Goal: Contribute content: Contribute content

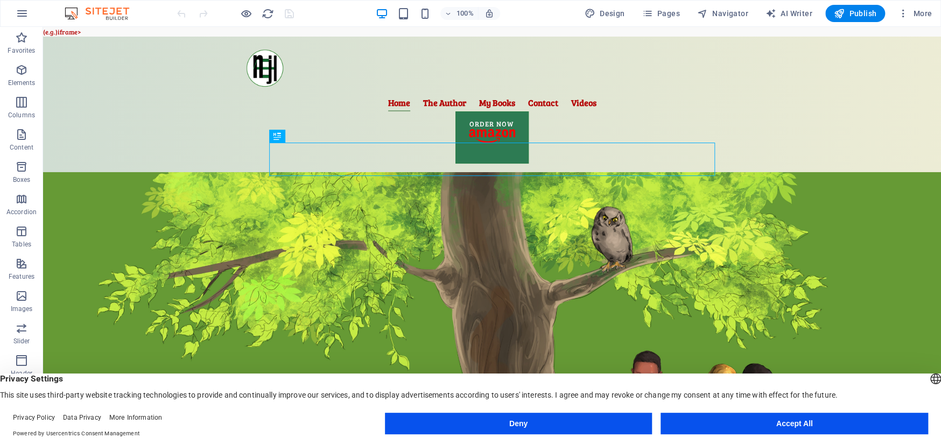
click at [628, 422] on button "Deny" at bounding box center [519, 424] width 268 height 22
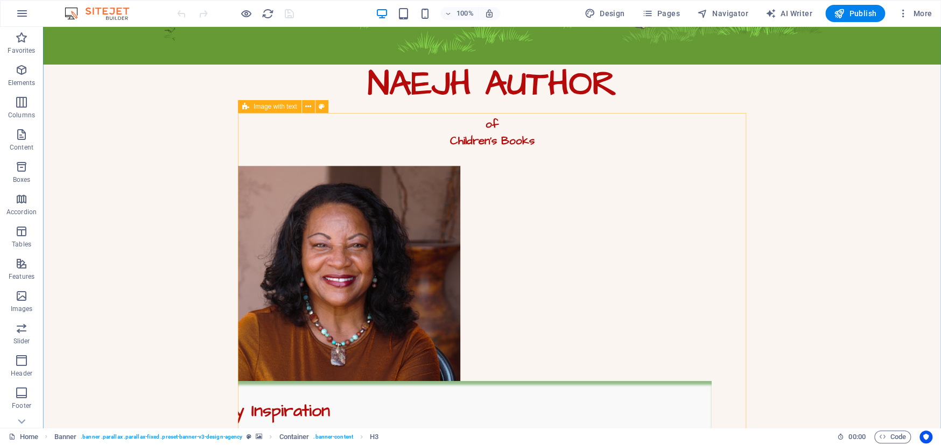
scroll to position [510, 0]
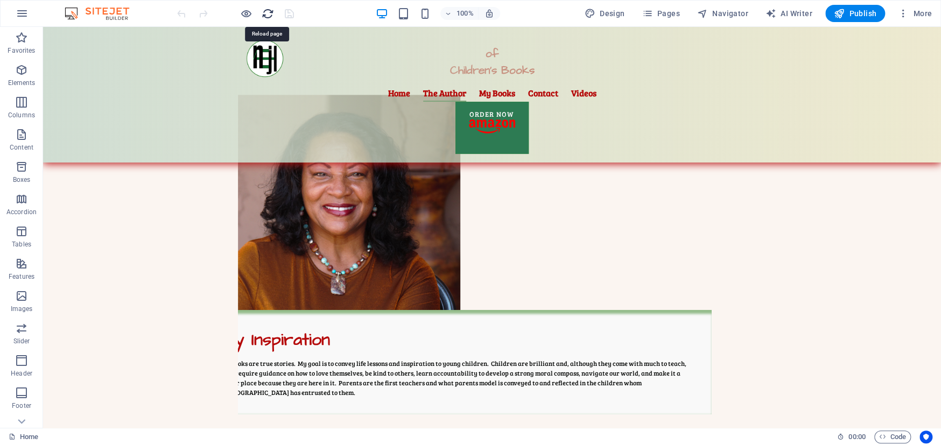
click at [271, 11] on icon "reload" at bounding box center [268, 14] width 12 height 12
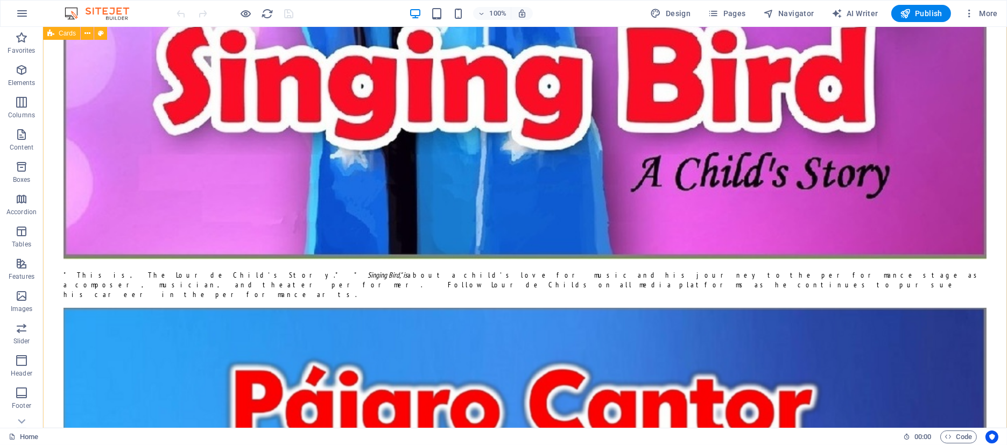
scroll to position [3613, 0]
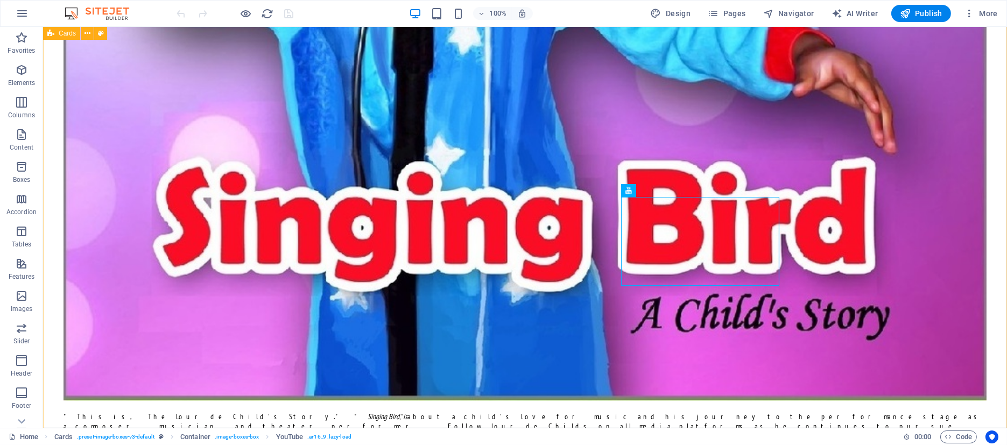
scroll to position [3499, 0]
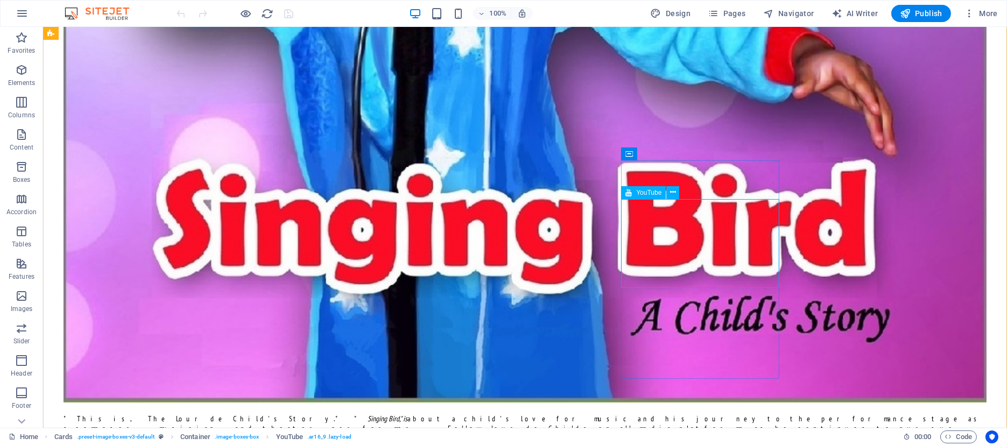
select select "ar16_9"
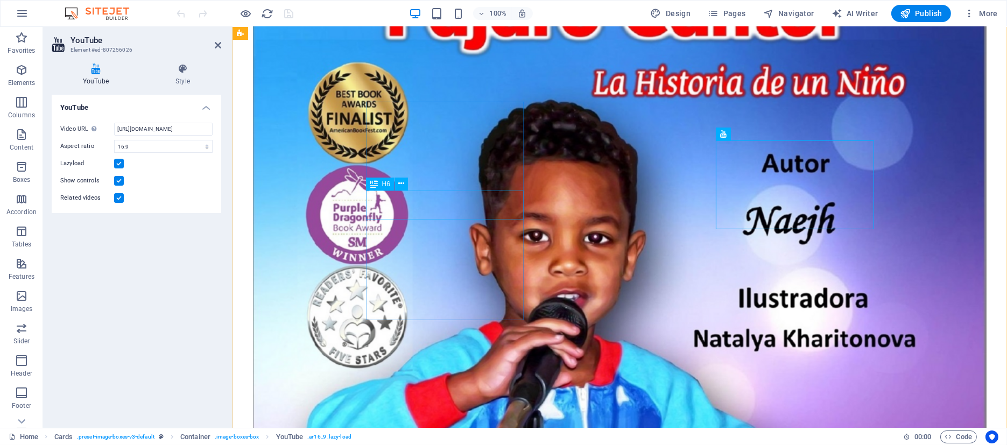
scroll to position [3613, 0]
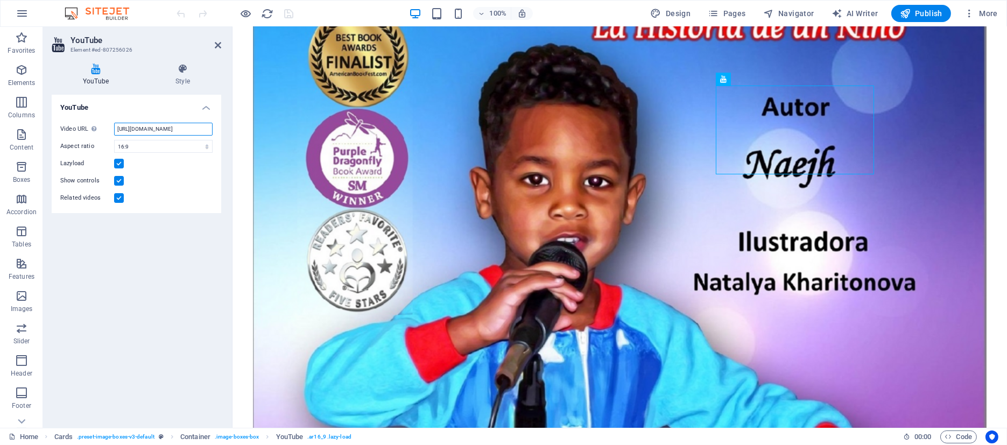
click at [210, 128] on input "[URL][DOMAIN_NAME]" at bounding box center [163, 129] width 99 height 13
drag, startPoint x: 115, startPoint y: 127, endPoint x: 219, endPoint y: 127, distance: 103.9
click at [219, 127] on div "Video URL Insert (or paste) a video URL. [URL][DOMAIN_NAME] Aspect ratio 16:10 …" at bounding box center [137, 163] width 170 height 99
click at [166, 135] on input "[URL][DOMAIN_NAME]" at bounding box center [163, 129] width 99 height 13
drag, startPoint x: 115, startPoint y: 129, endPoint x: 212, endPoint y: 129, distance: 96.9
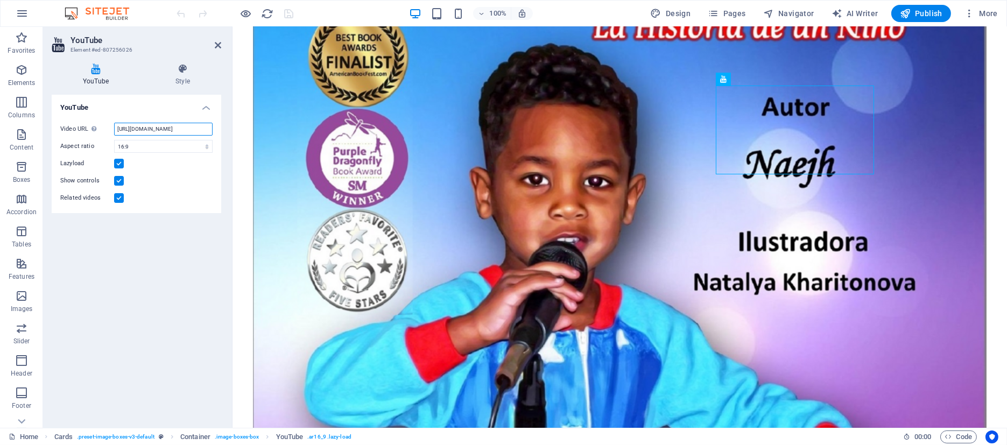
click at [212, 129] on input "[URL][DOMAIN_NAME]" at bounding box center [163, 129] width 99 height 13
select select "ar16_9"
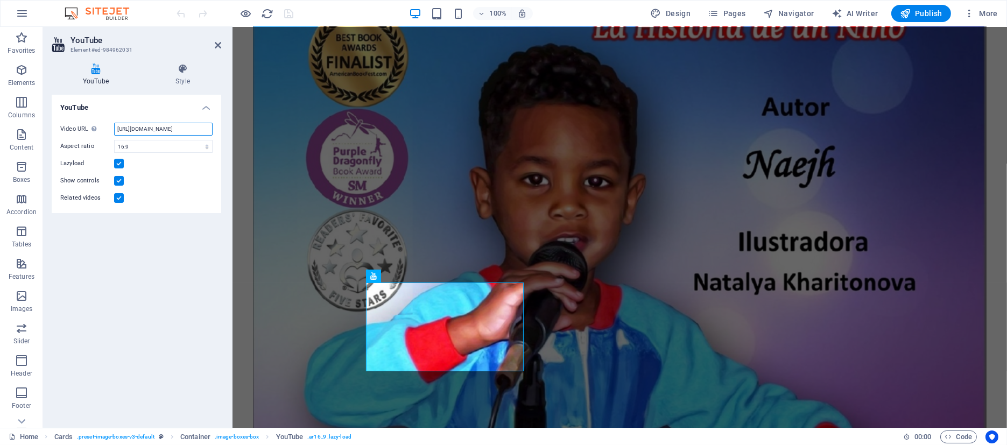
drag, startPoint x: 116, startPoint y: 128, endPoint x: 215, endPoint y: 128, distance: 98.5
click at [215, 128] on div "Video URL Insert (or paste) a video URL. [URL][DOMAIN_NAME] Aspect ratio 16:10 …" at bounding box center [137, 163] width 170 height 99
click at [166, 132] on input "[URL][DOMAIN_NAME]" at bounding box center [163, 129] width 99 height 13
drag, startPoint x: 116, startPoint y: 129, endPoint x: 211, endPoint y: 128, distance: 95.3
click at [211, 128] on input "[URL][DOMAIN_NAME]" at bounding box center [163, 129] width 99 height 13
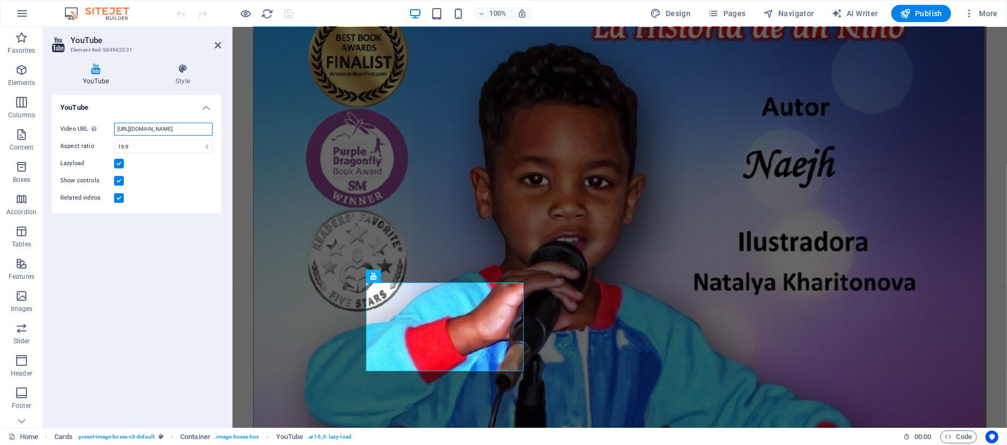
type input "eIDayXJeM"
drag, startPoint x: 164, startPoint y: 133, endPoint x: 111, endPoint y: 134, distance: 52.8
click at [114, 134] on input "eIDayXJeM" at bounding box center [163, 129] width 99 height 13
type input "[URL][DOMAIN_NAME]"
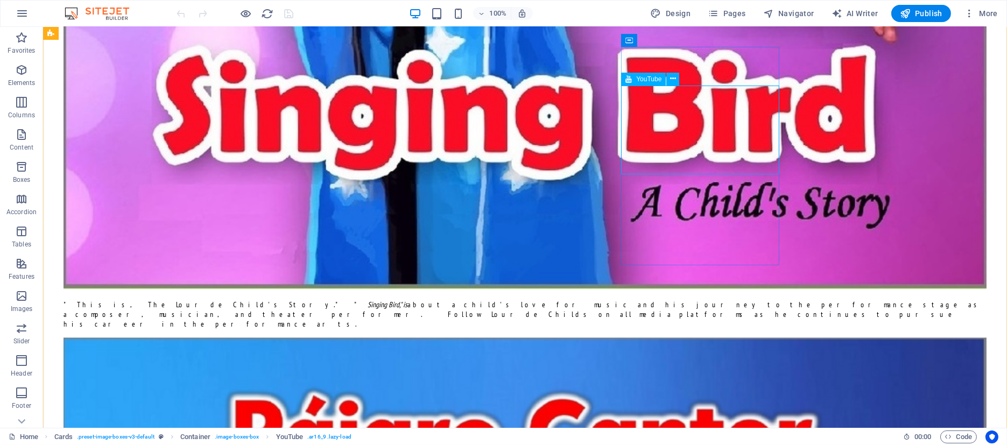
select select "ar16_9"
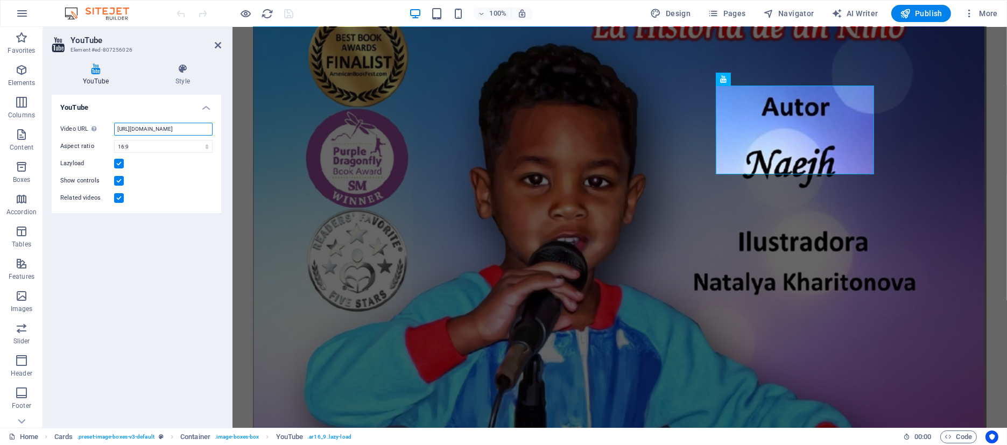
drag, startPoint x: 115, startPoint y: 126, endPoint x: 210, endPoint y: 127, distance: 95.3
click at [210, 127] on input "[URL][DOMAIN_NAME]" at bounding box center [163, 129] width 99 height 13
type input "M"
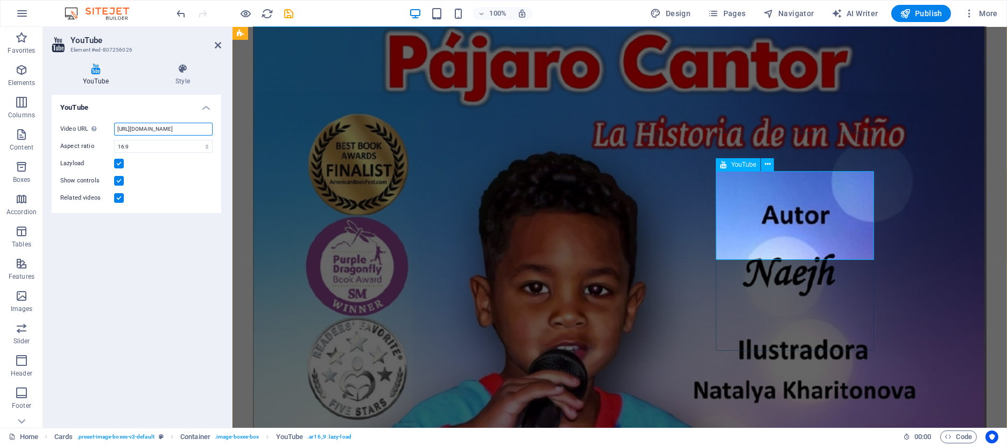
scroll to position [3499, 0]
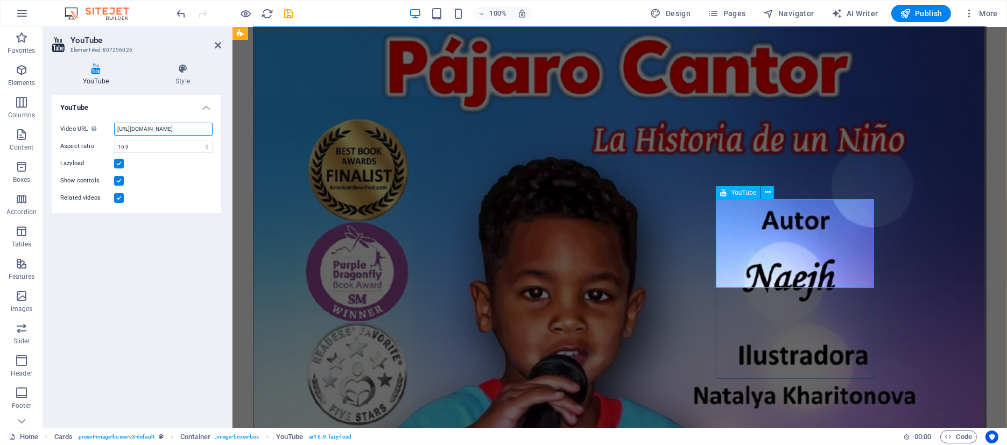
type input "[URL][DOMAIN_NAME]"
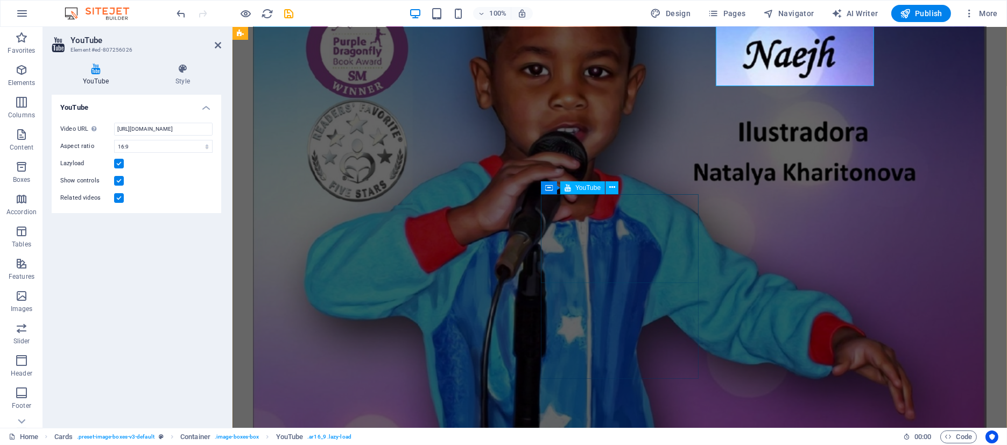
scroll to position [3726, 0]
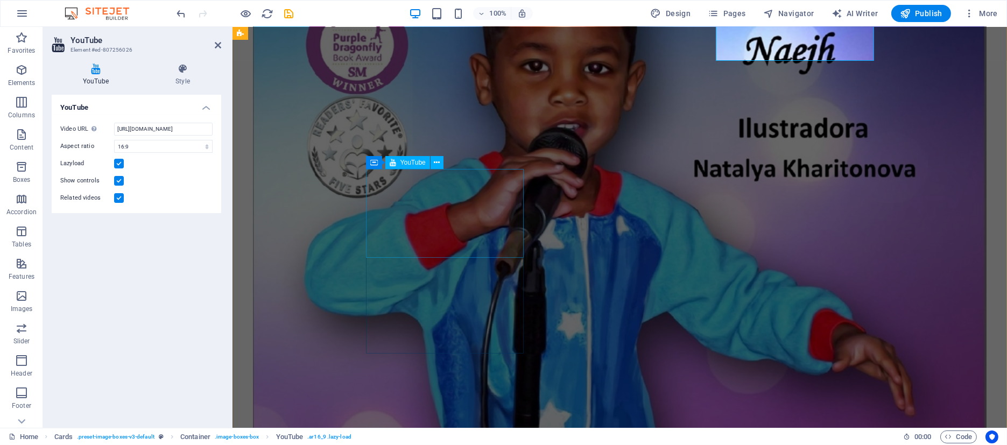
select select "ar16_9"
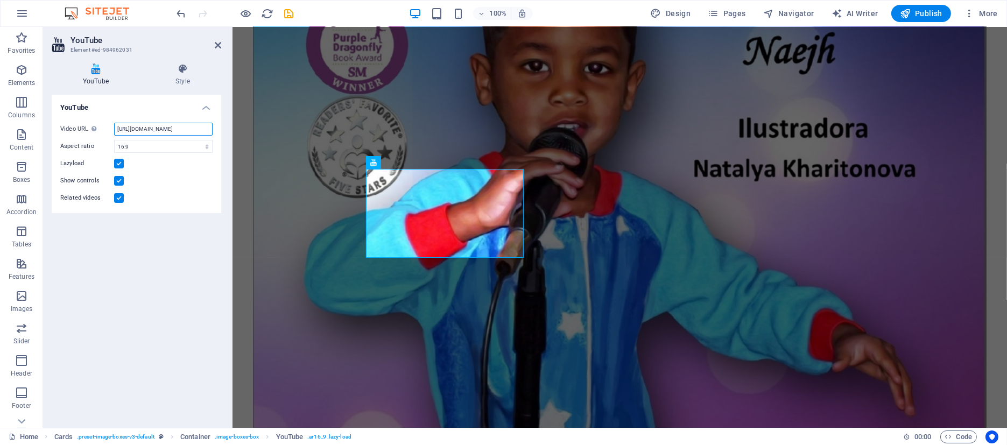
drag, startPoint x: 115, startPoint y: 127, endPoint x: 219, endPoint y: 129, distance: 103.9
click at [219, 129] on div "Video URL Insert (or paste) a video URL. [URL][DOMAIN_NAME] Aspect ratio 16:10 …" at bounding box center [137, 163] width 170 height 99
type input "W"
click at [131, 127] on input "W" at bounding box center [163, 129] width 99 height 13
click at [149, 129] on input "Video URL Insert (or paste) a video URL." at bounding box center [163, 129] width 99 height 13
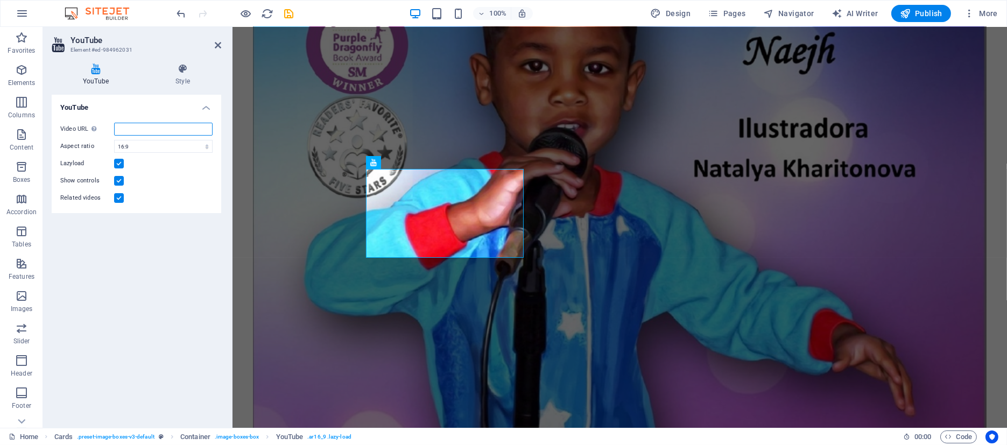
paste input "[URL][DOMAIN_NAME]"
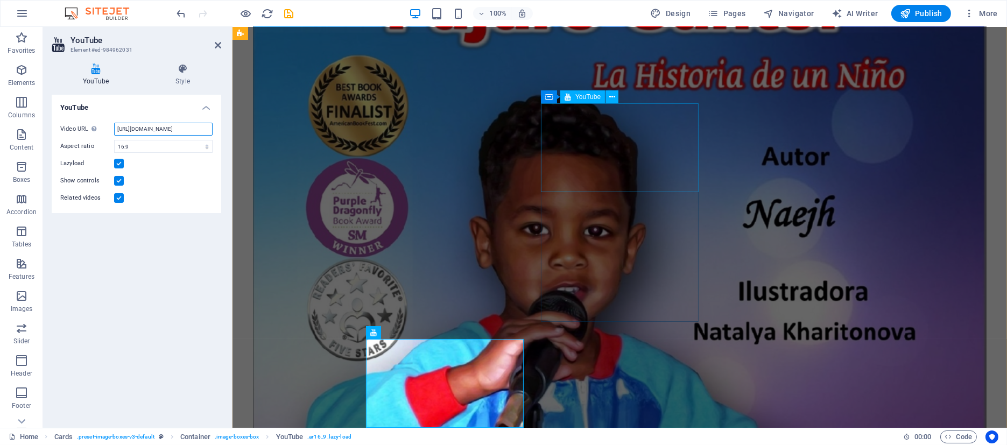
scroll to position [3556, 0]
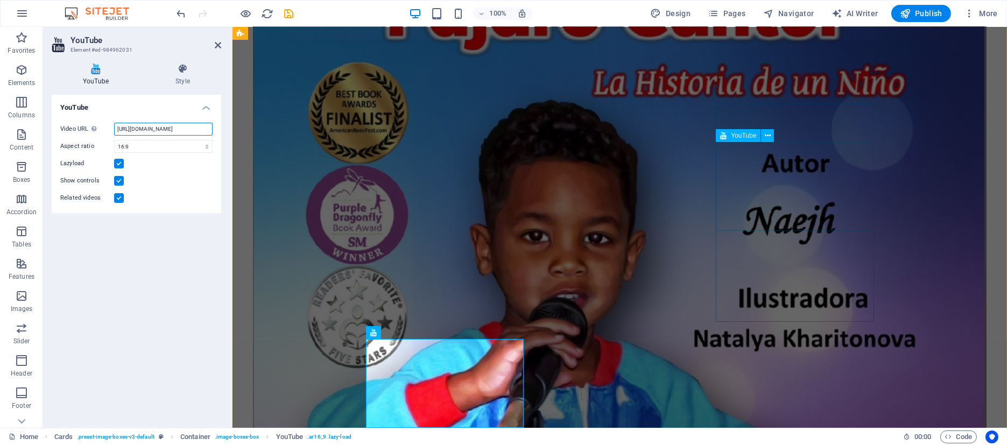
type input "[URL][DOMAIN_NAME]"
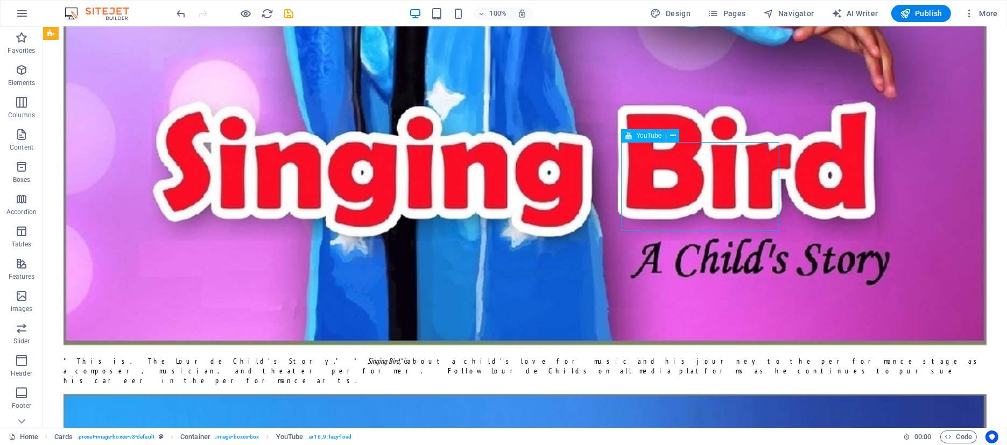
select select "ar16_9"
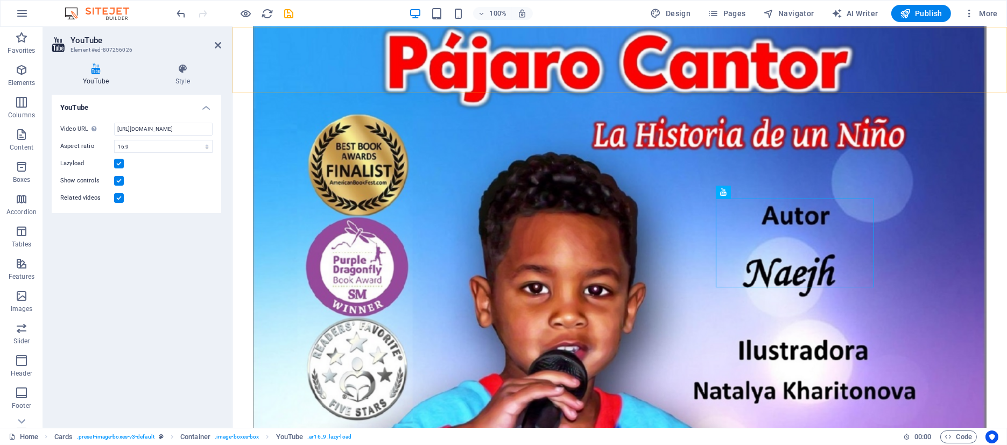
scroll to position [3499, 0]
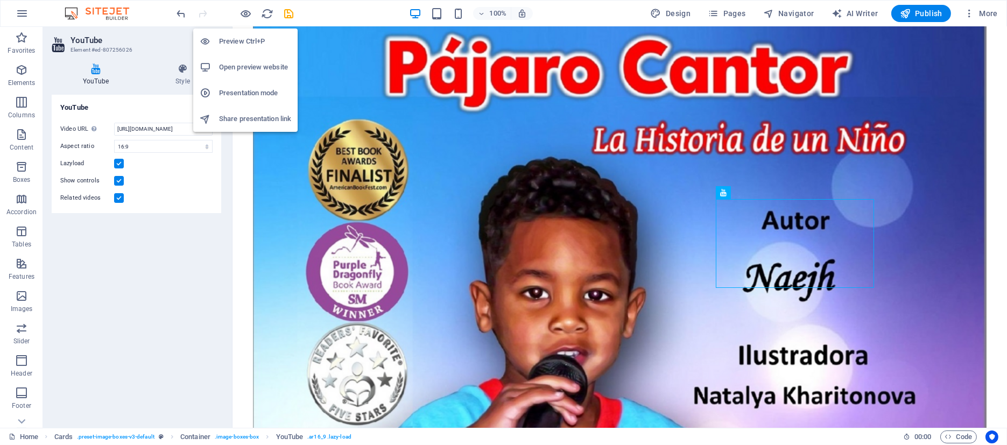
click at [242, 64] on h6 "Open preview website" at bounding box center [255, 67] width 72 height 13
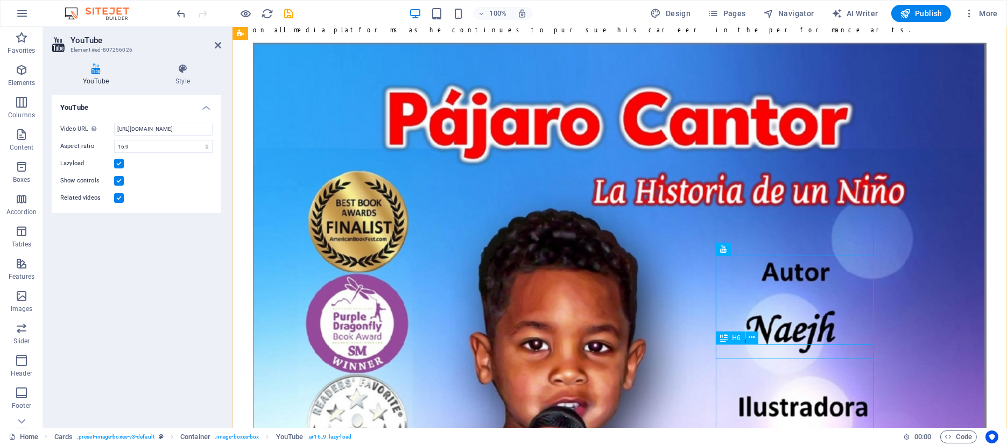
scroll to position [3443, 0]
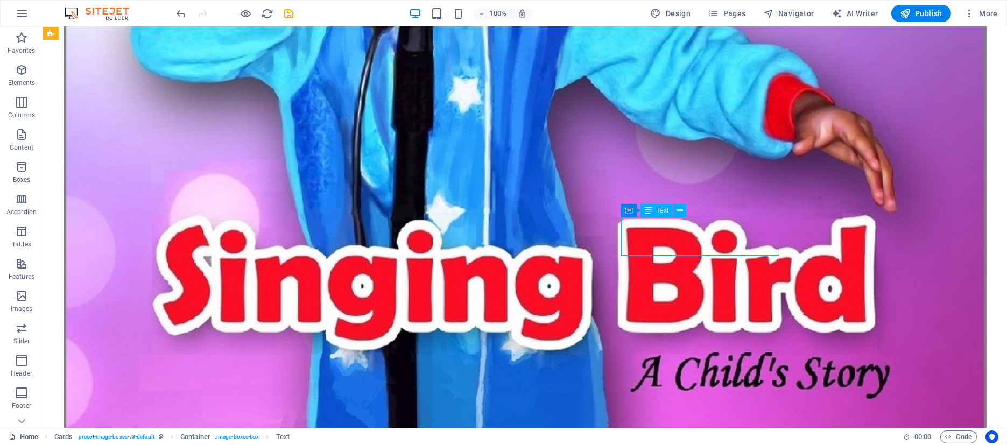
click at [673, 251] on icon at bounding box center [673, 249] width 6 height 11
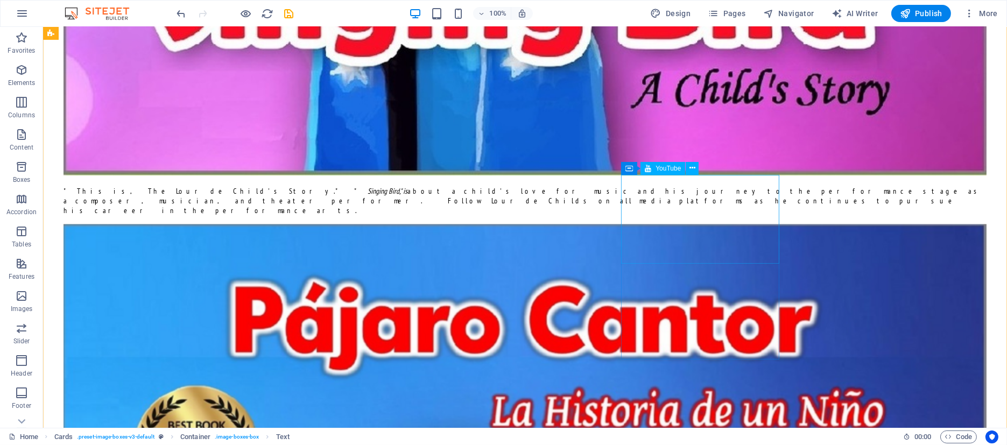
scroll to position [3499, 0]
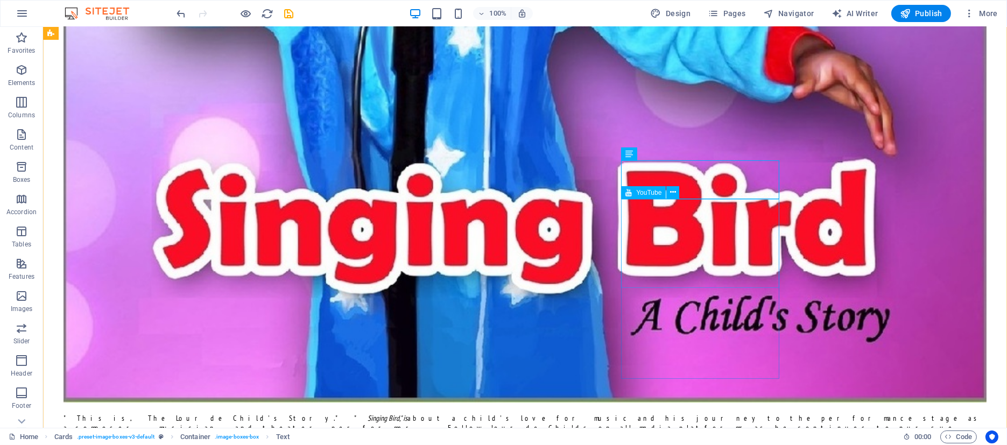
click at [657, 194] on span "YouTube" at bounding box center [648, 193] width 25 height 6
click at [654, 193] on span "YouTube" at bounding box center [648, 193] width 25 height 6
click at [673, 193] on icon at bounding box center [673, 192] width 6 height 11
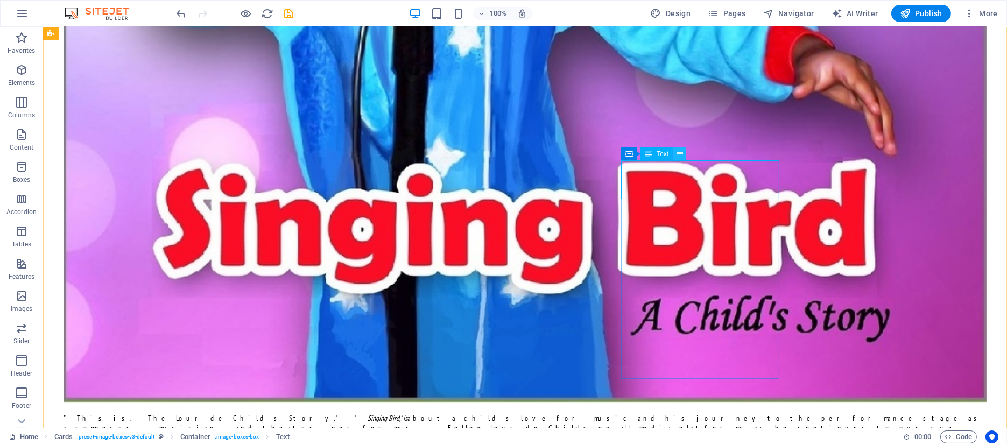
click at [683, 153] on icon at bounding box center [680, 153] width 6 height 11
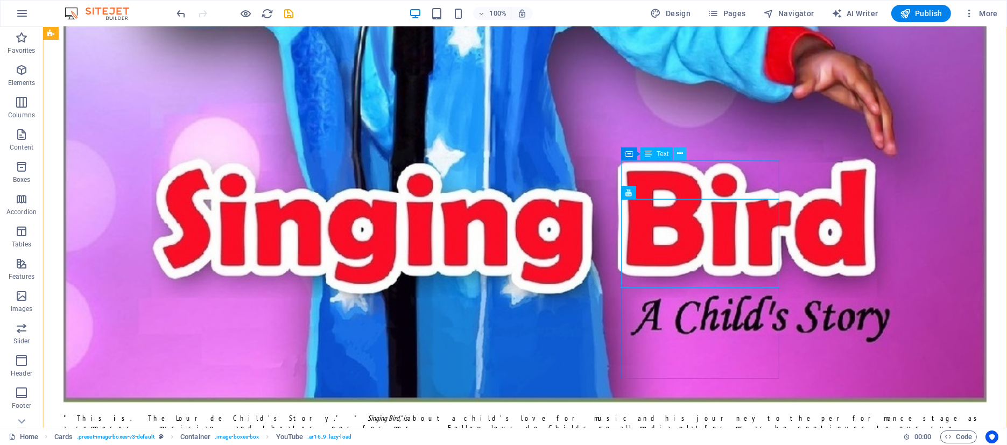
click at [682, 156] on icon at bounding box center [680, 153] width 6 height 11
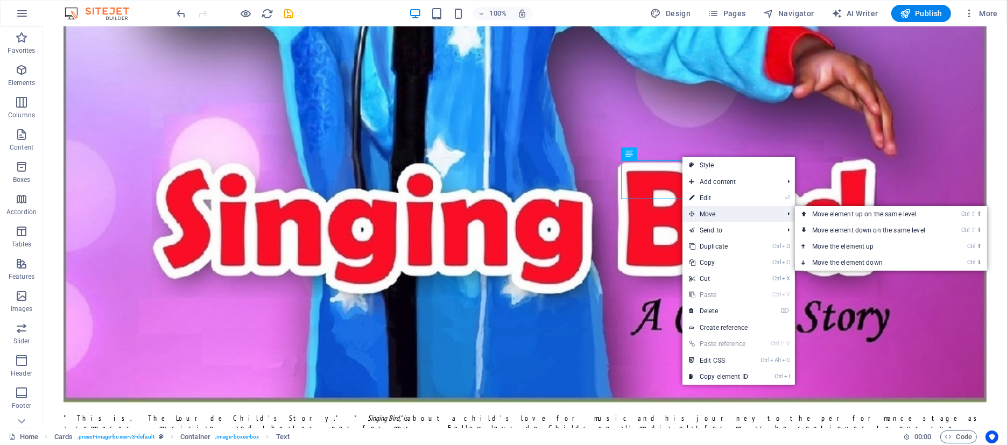
click at [713, 215] on span "Move" at bounding box center [731, 214] width 96 height 16
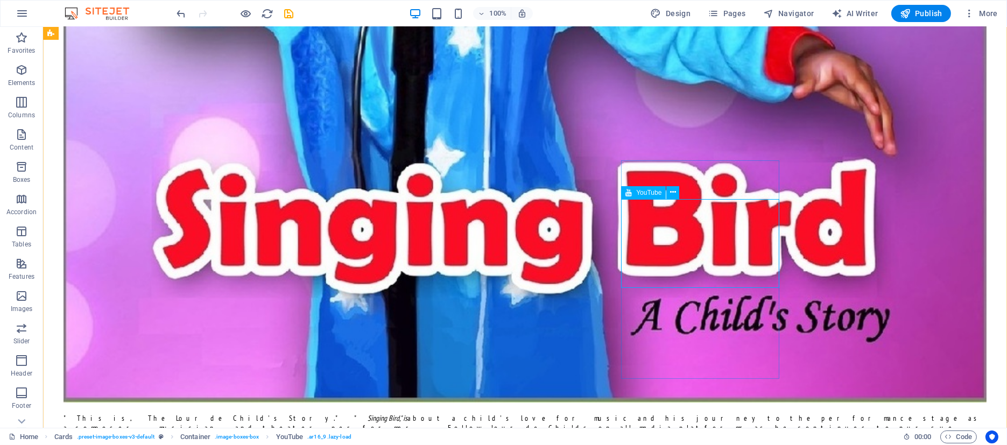
click at [651, 195] on span "YouTube" at bounding box center [648, 193] width 25 height 6
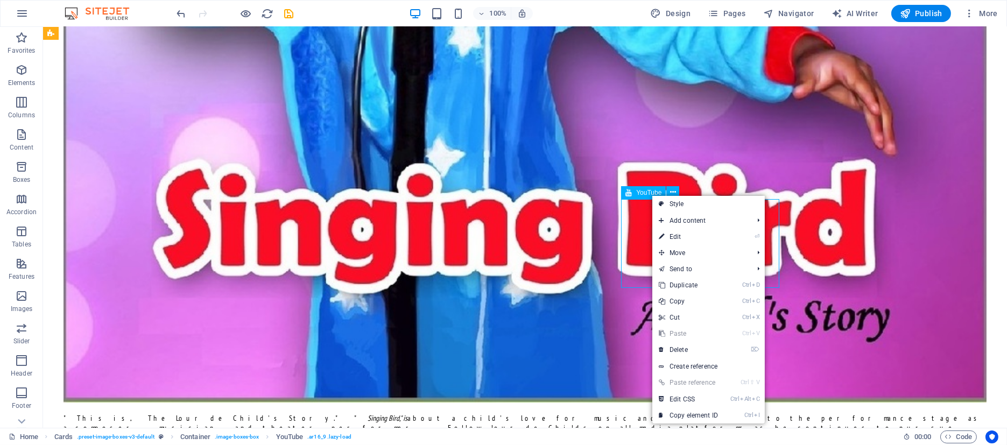
click at [651, 192] on span "YouTube" at bounding box center [648, 193] width 25 height 6
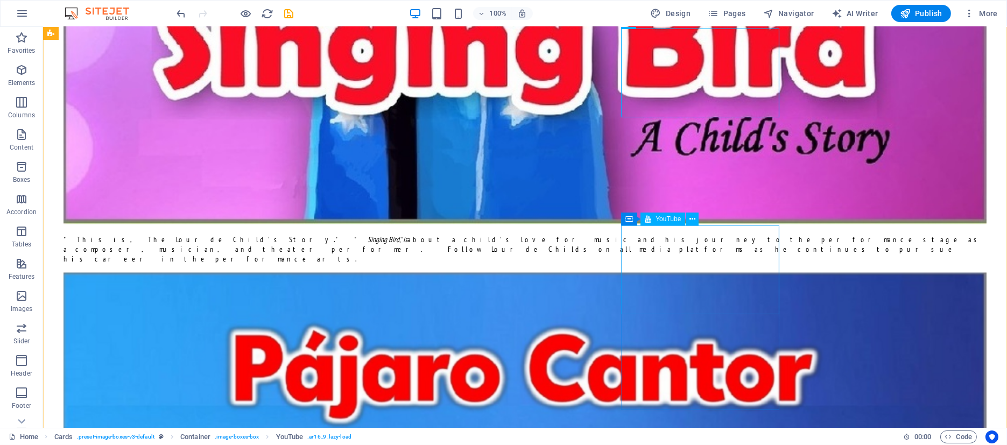
scroll to position [3670, 0]
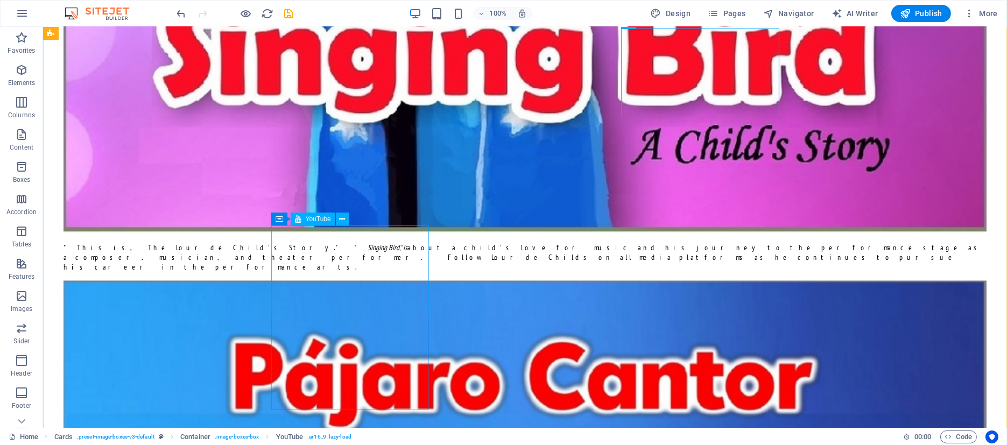
select select "ar16_9"
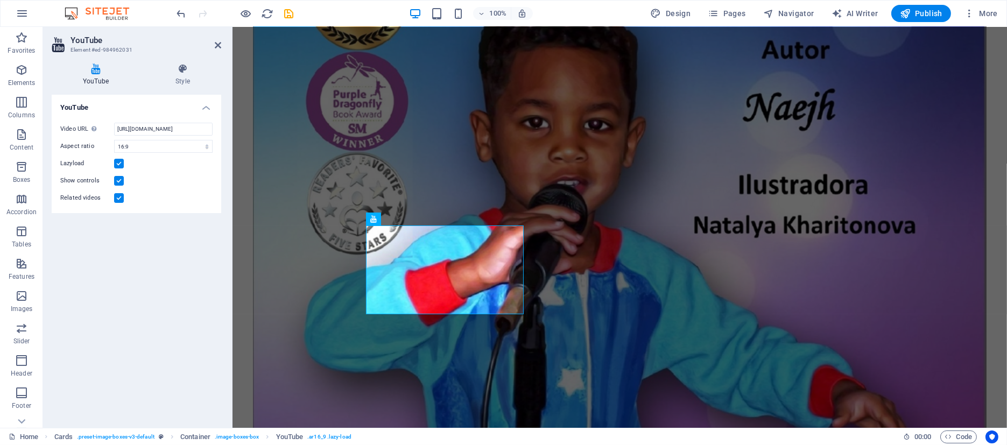
click at [226, 234] on div "YouTube Style YouTube Video URL Insert (or paste) a video URL. [URL][DOMAIN_NAM…" at bounding box center [136, 241] width 187 height 373
drag, startPoint x: 205, startPoint y: 227, endPoint x: 210, endPoint y: 216, distance: 12.3
click at [203, 226] on div "YouTube Video URL Insert (or paste) a video URL. [URL][DOMAIN_NAME] Aspect rati…" at bounding box center [137, 257] width 170 height 325
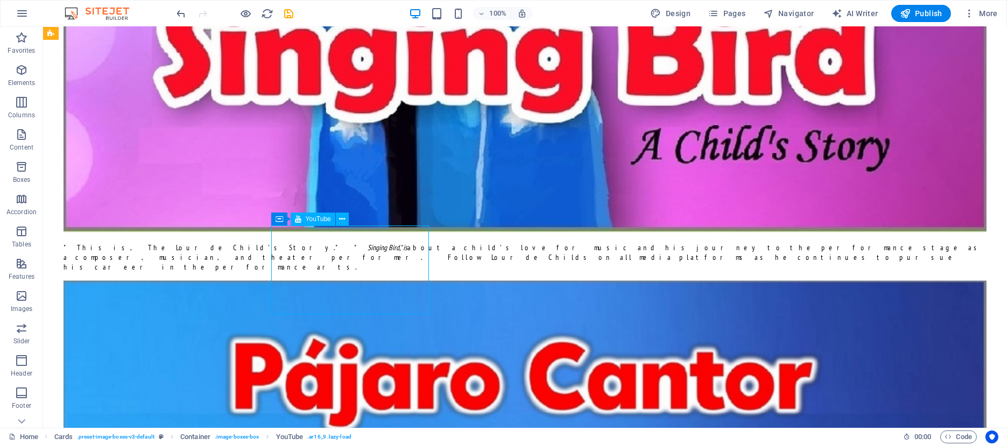
select select "ar16_9"
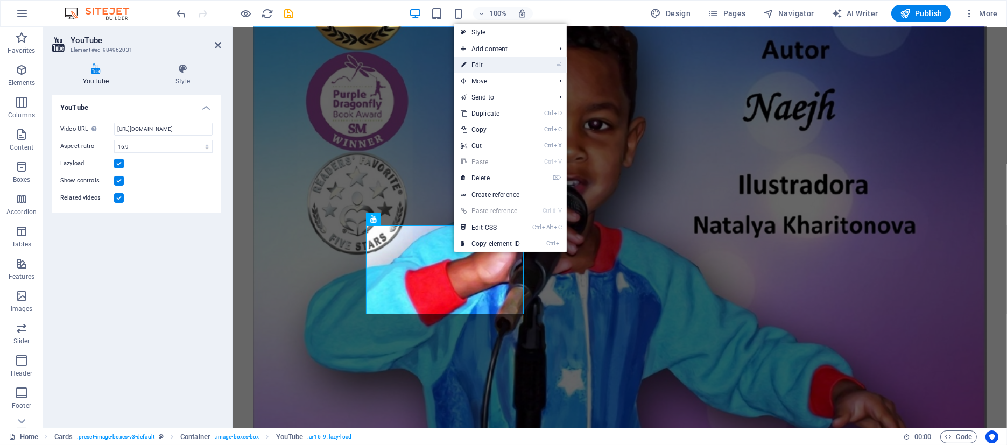
drag, startPoint x: 482, startPoint y: 64, endPoint x: 254, endPoint y: 65, distance: 227.7
click at [482, 64] on link "⏎ Edit" at bounding box center [490, 65] width 72 height 16
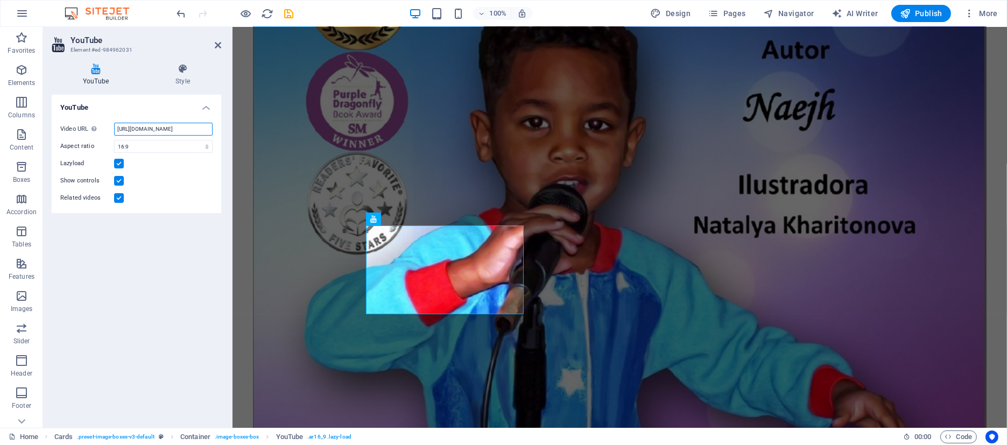
drag, startPoint x: 200, startPoint y: 130, endPoint x: 113, endPoint y: 133, distance: 87.3
click at [114, 133] on input "[URL][DOMAIN_NAME]" at bounding box center [163, 129] width 99 height 13
click at [170, 243] on div "YouTube Video URL Insert (or paste) a video URL. Aspect ratio 16:10 16:9 4:3 2:…" at bounding box center [137, 257] width 170 height 325
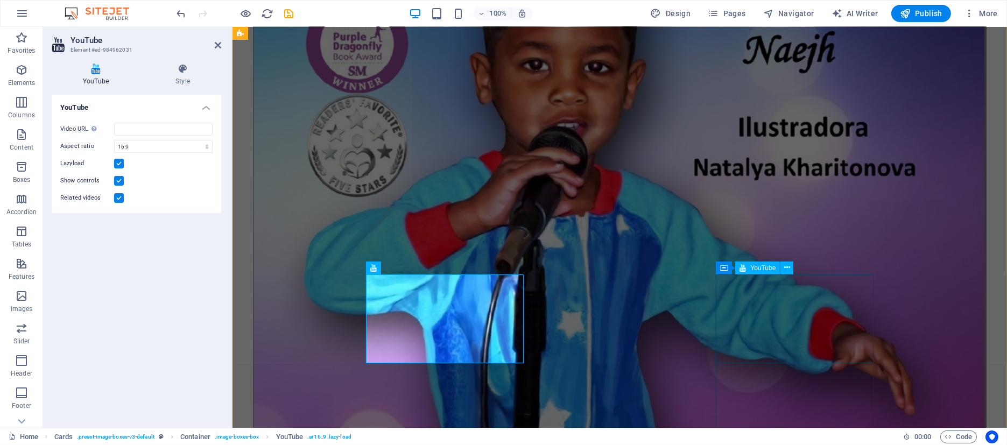
scroll to position [3783, 0]
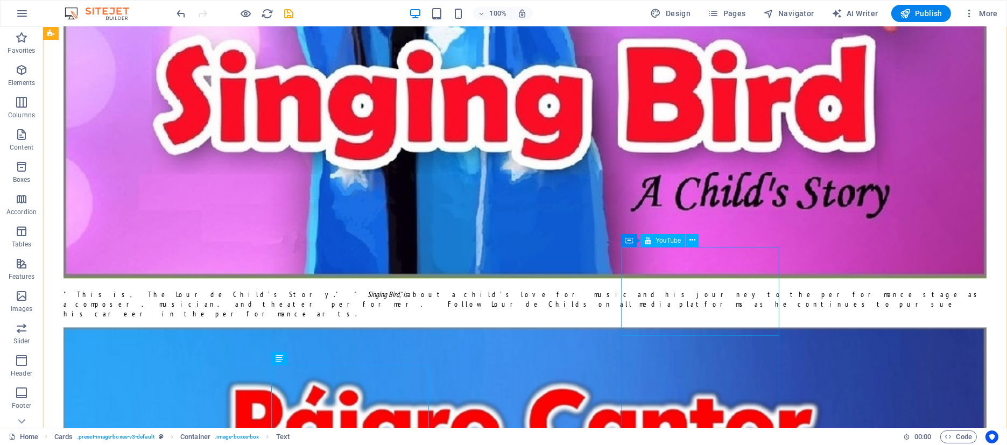
scroll to position [3615, 0]
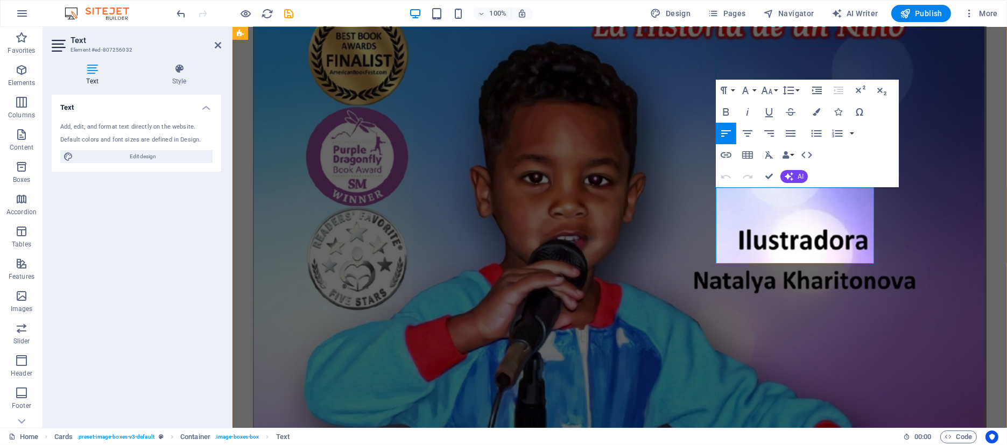
drag, startPoint x: 814, startPoint y: 254, endPoint x: 724, endPoint y: 193, distance: 108.6
copy p "[DATE]. Another approach to Blending sounds - Two Letter Words. The teacher is …"
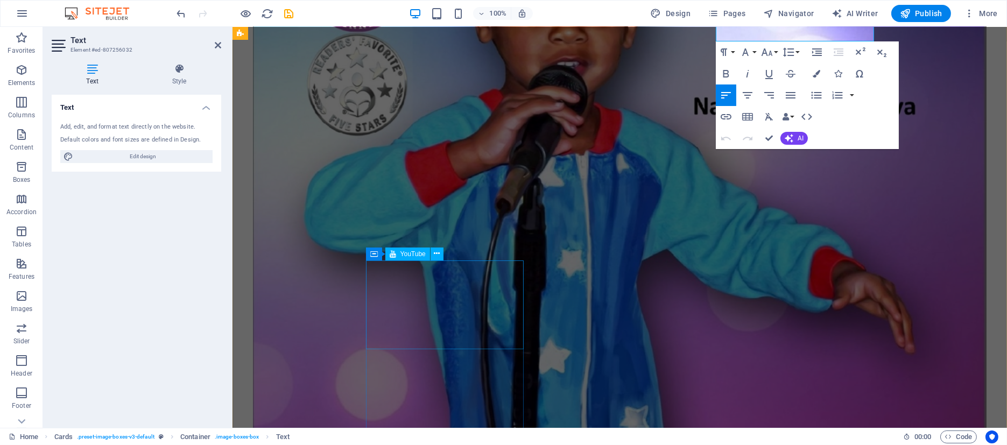
scroll to position [3785, 0]
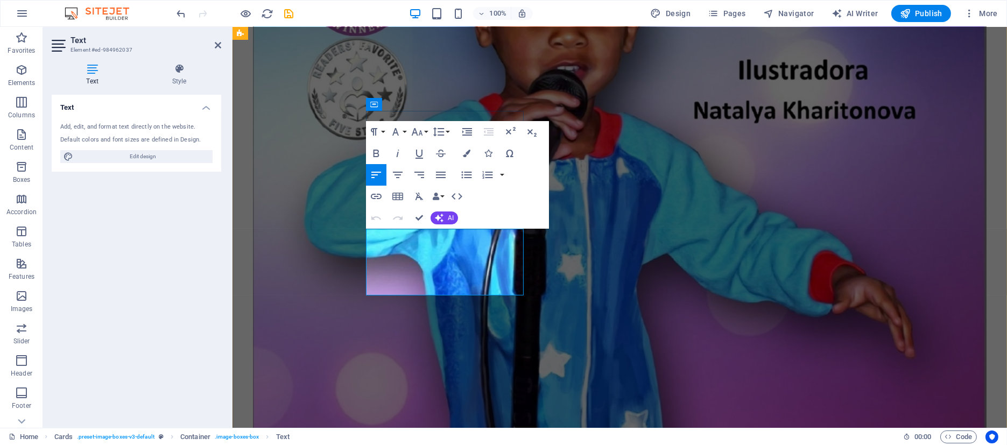
drag, startPoint x: 458, startPoint y: 285, endPoint x: 374, endPoint y: 233, distance: 98.4
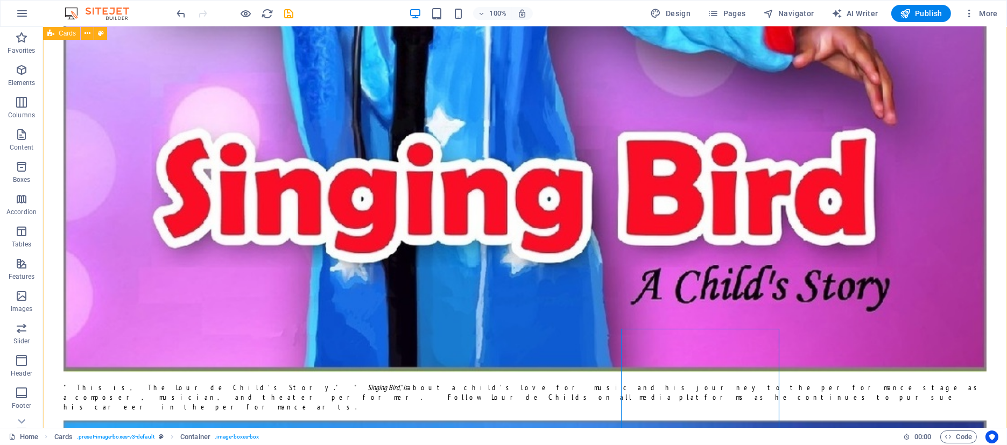
scroll to position [3511, 0]
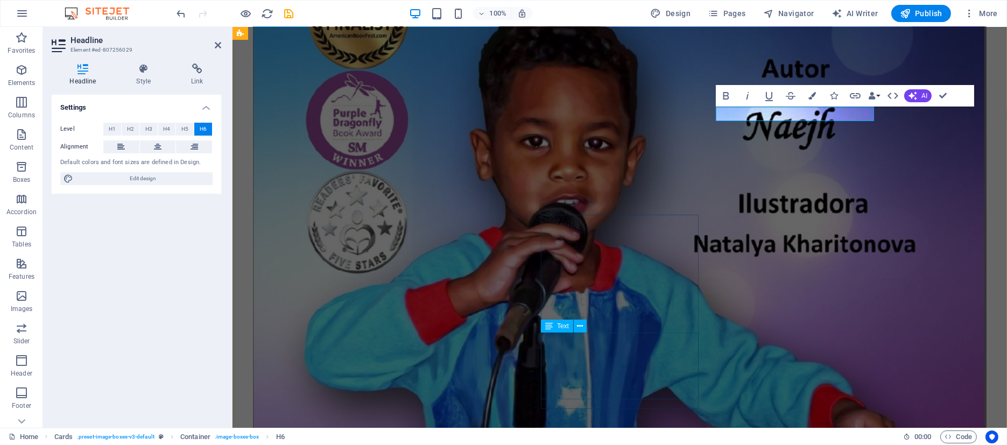
scroll to position [3681, 0]
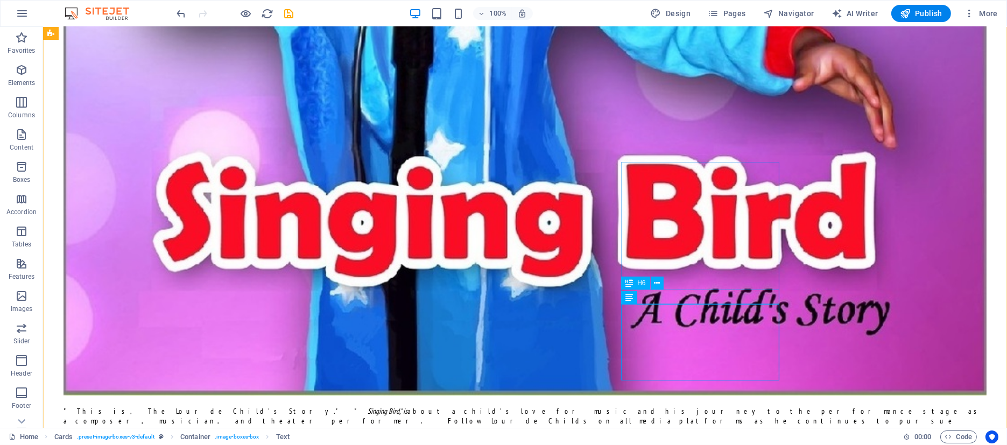
scroll to position [3511, 0]
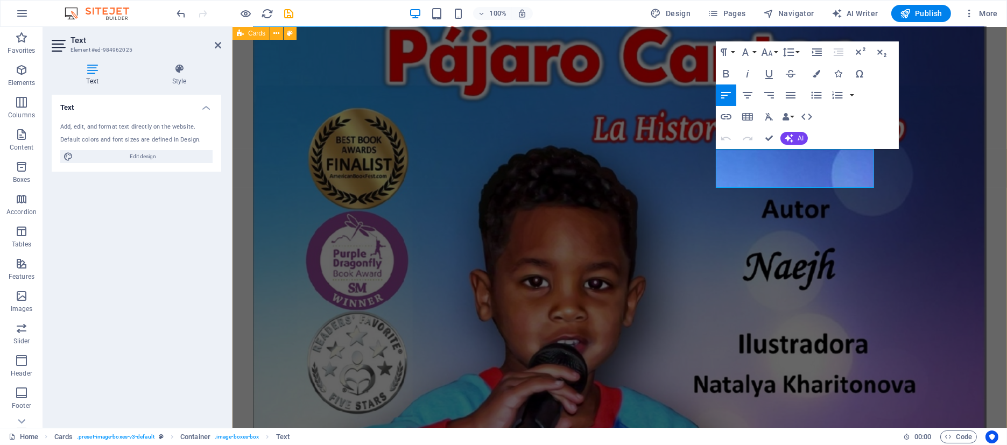
drag, startPoint x: 749, startPoint y: 183, endPoint x: 720, endPoint y: 149, distance: 44.6
copy span "[DATE]. The student is being introduced to reoccurring sound-alike blends which…"
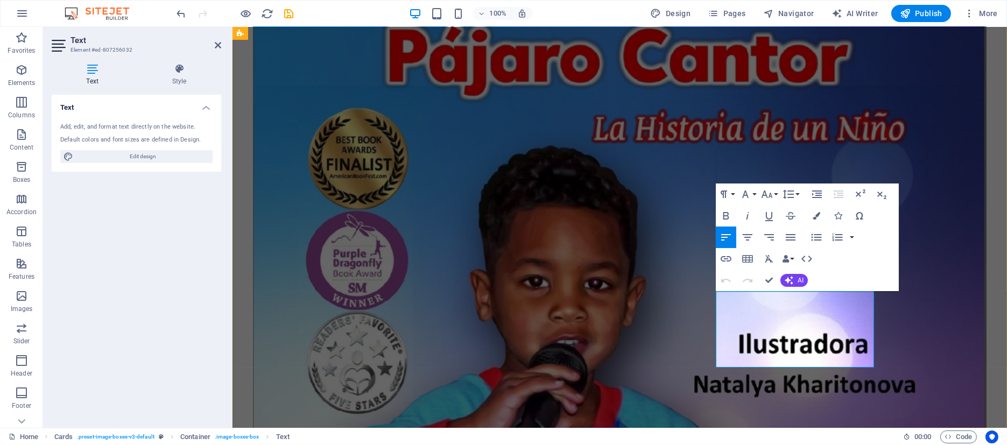
drag, startPoint x: 824, startPoint y: 354, endPoint x: 724, endPoint y: 299, distance: 114.7
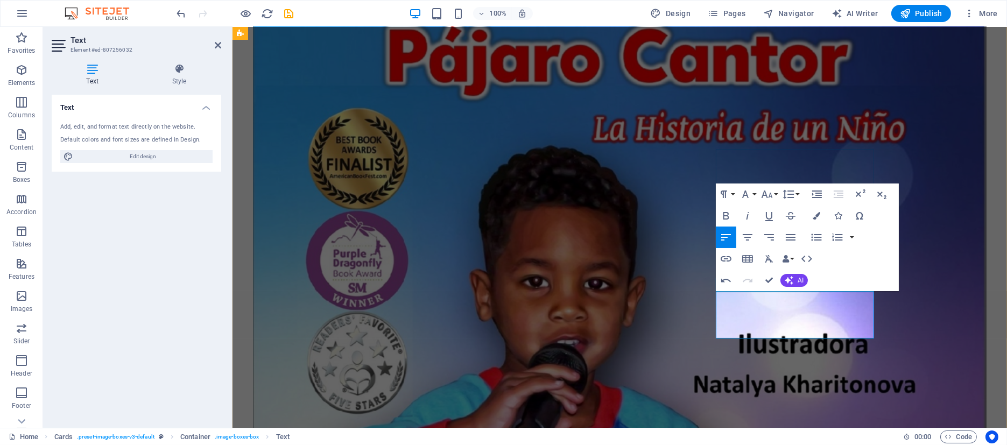
drag, startPoint x: 749, startPoint y: 296, endPoint x: 720, endPoint y: 293, distance: 29.2
click at [817, 214] on icon "button" at bounding box center [817, 216] width 8 height 8
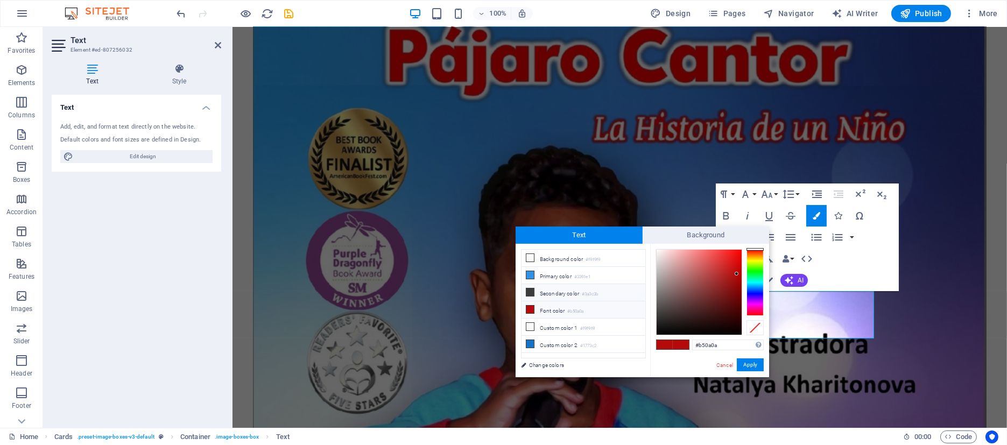
click at [527, 289] on icon at bounding box center [531, 293] width 8 height 8
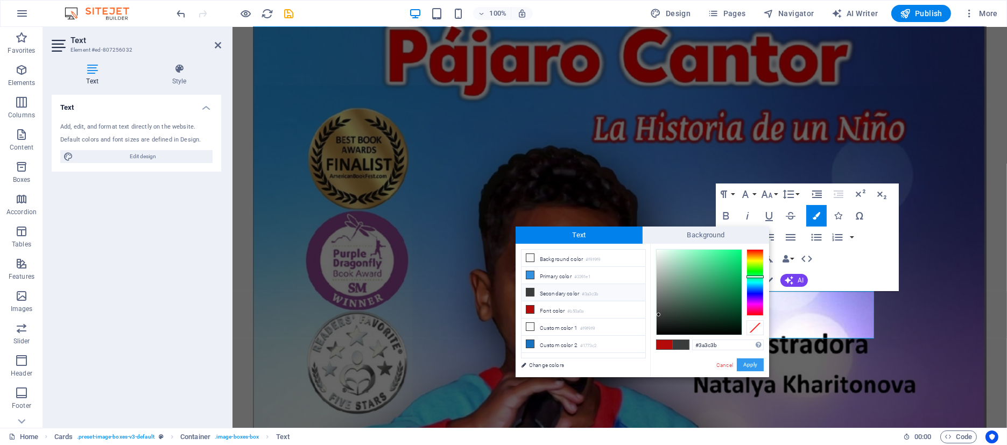
click at [738, 364] on button "Apply" at bounding box center [750, 365] width 27 height 13
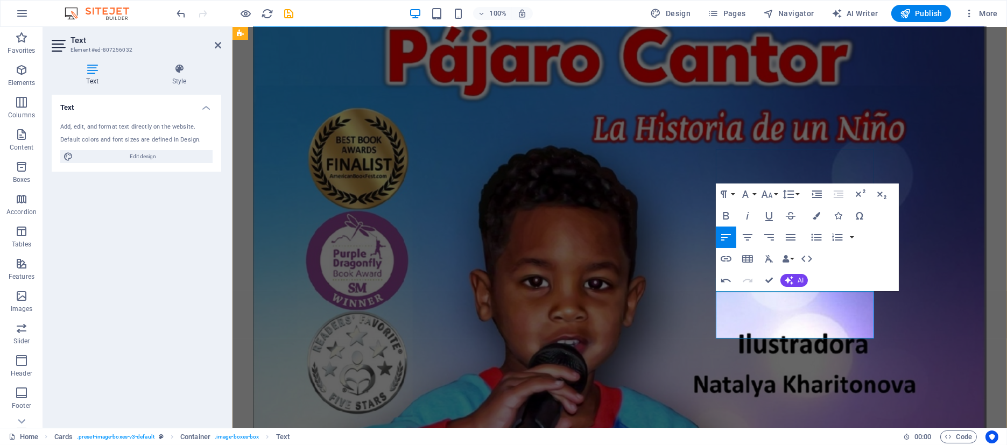
drag, startPoint x: 735, startPoint y: 298, endPoint x: 722, endPoint y: 297, distance: 13.5
click at [816, 214] on icon "button" at bounding box center [817, 216] width 8 height 8
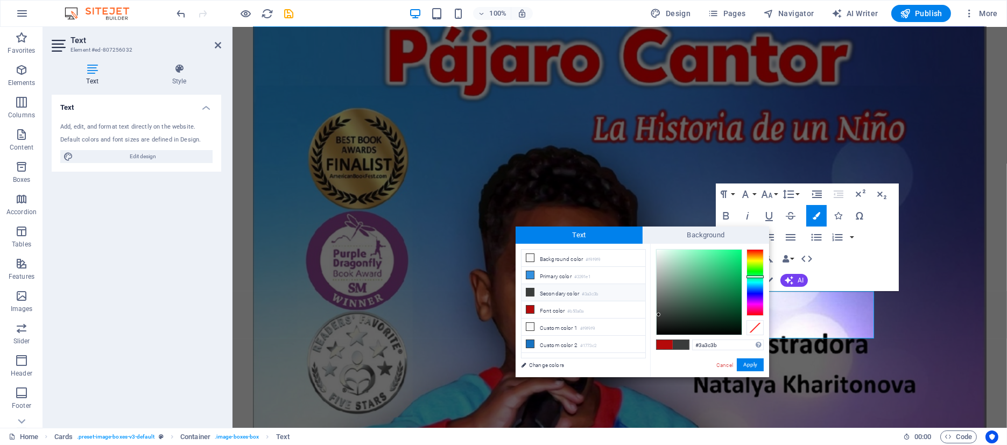
click at [680, 344] on span at bounding box center [681, 344] width 16 height 9
drag, startPoint x: 756, startPoint y: 363, endPoint x: 523, endPoint y: 336, distance: 234.1
click at [756, 363] on button "Apply" at bounding box center [750, 365] width 27 height 13
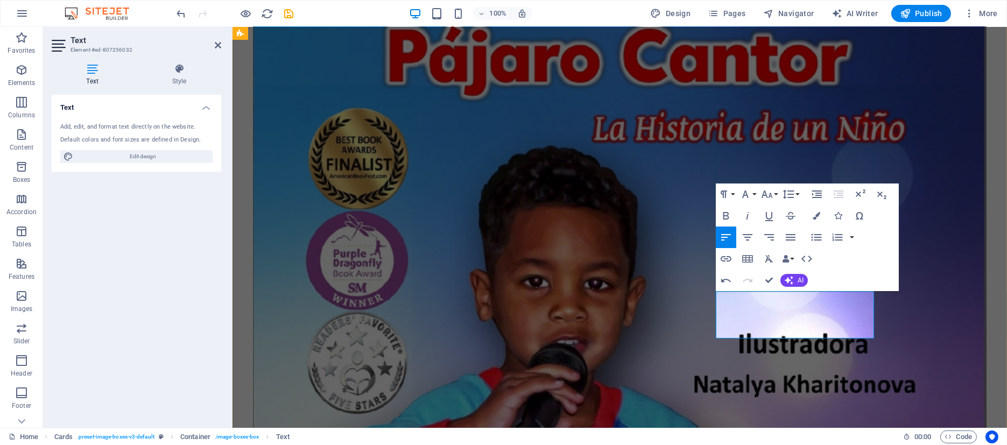
drag, startPoint x: 750, startPoint y: 296, endPoint x: 719, endPoint y: 296, distance: 31.8
click at [815, 215] on icon "button" at bounding box center [817, 216] width 8 height 8
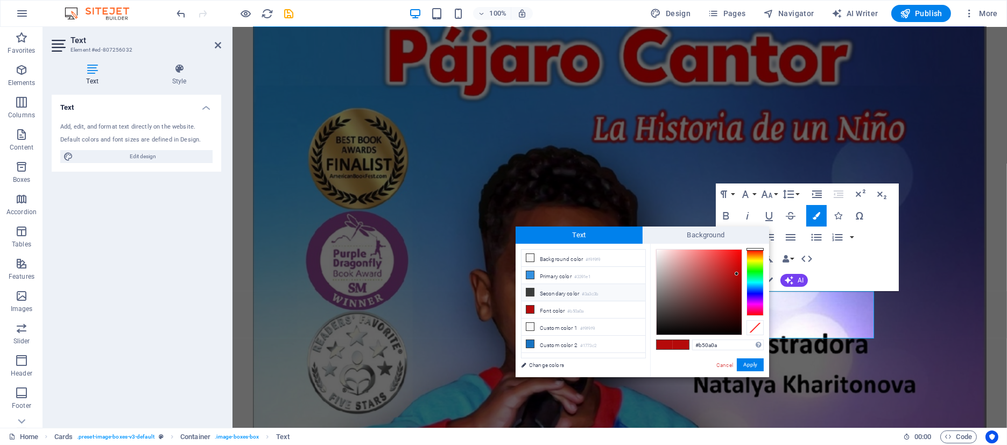
click at [531, 291] on icon at bounding box center [531, 293] width 8 height 8
type input "#3a3c3b"
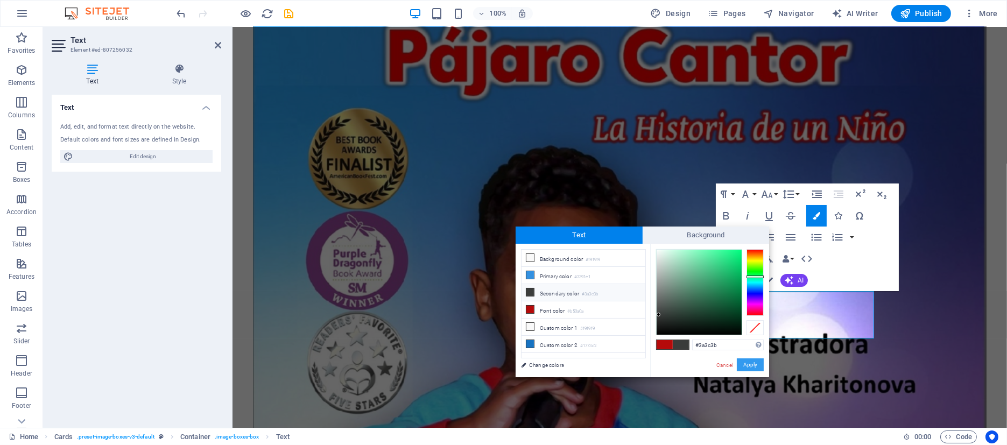
drag, startPoint x: 759, startPoint y: 362, endPoint x: 526, endPoint y: 335, distance: 234.1
click at [759, 362] on button "Apply" at bounding box center [750, 365] width 27 height 13
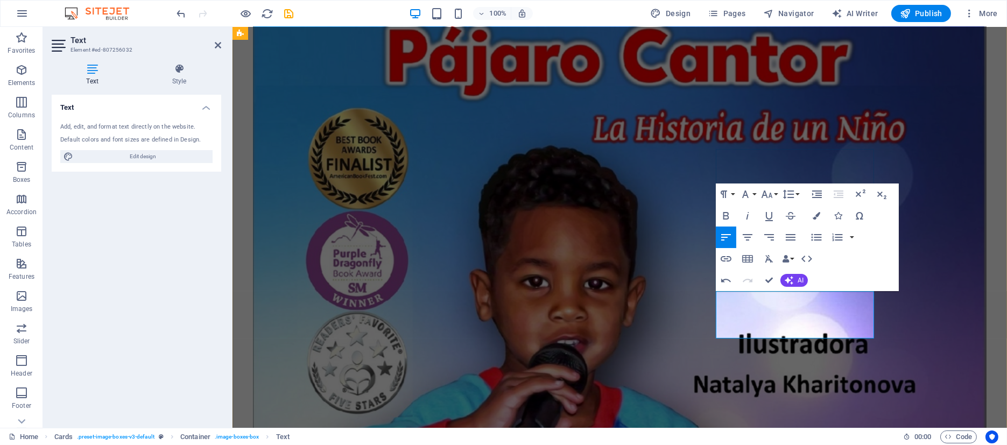
drag, startPoint x: 725, startPoint y: 295, endPoint x: 761, endPoint y: 329, distance: 49.5
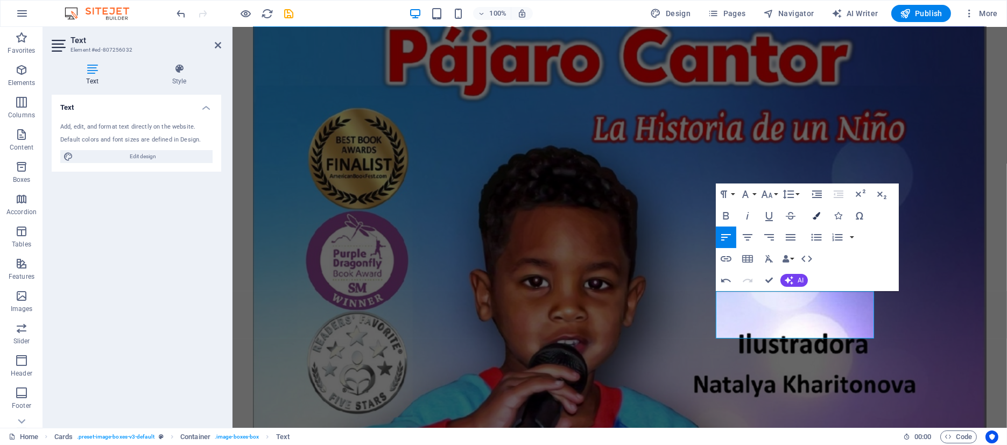
click at [818, 216] on icon "button" at bounding box center [817, 216] width 8 height 8
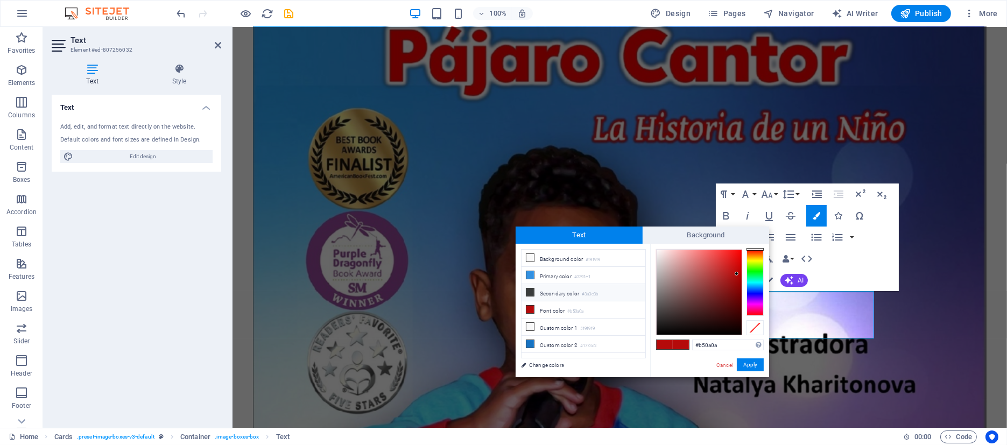
click at [534, 290] on icon at bounding box center [531, 293] width 8 height 8
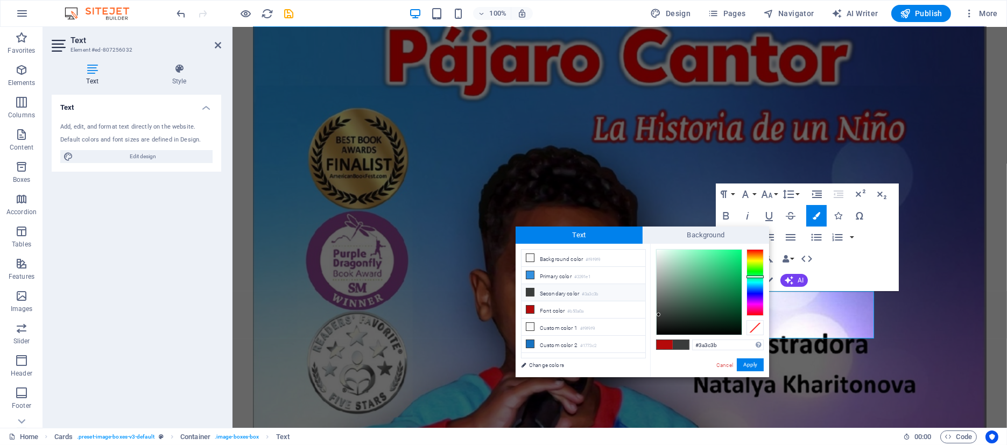
click at [531, 289] on icon at bounding box center [531, 293] width 8 height 8
click at [683, 341] on span at bounding box center [681, 344] width 16 height 9
type input "#0b0d0c"
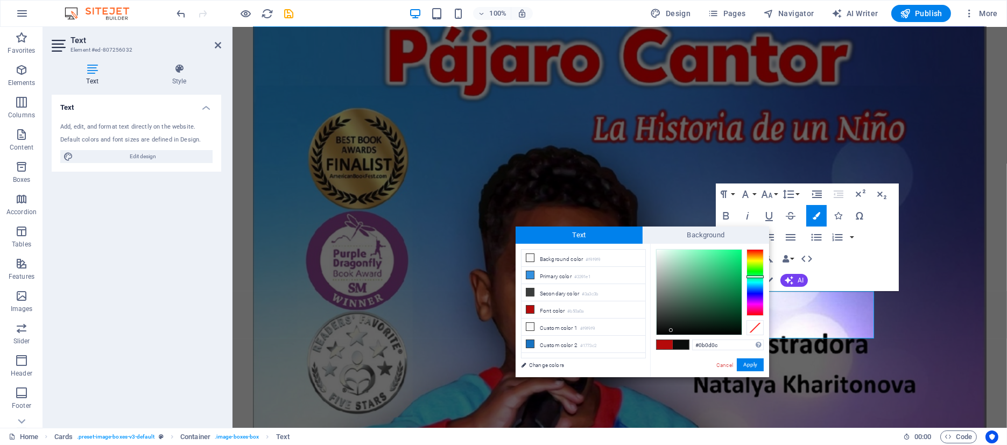
click at [671, 331] on div at bounding box center [699, 292] width 85 height 85
click at [753, 366] on button "Apply" at bounding box center [750, 365] width 27 height 13
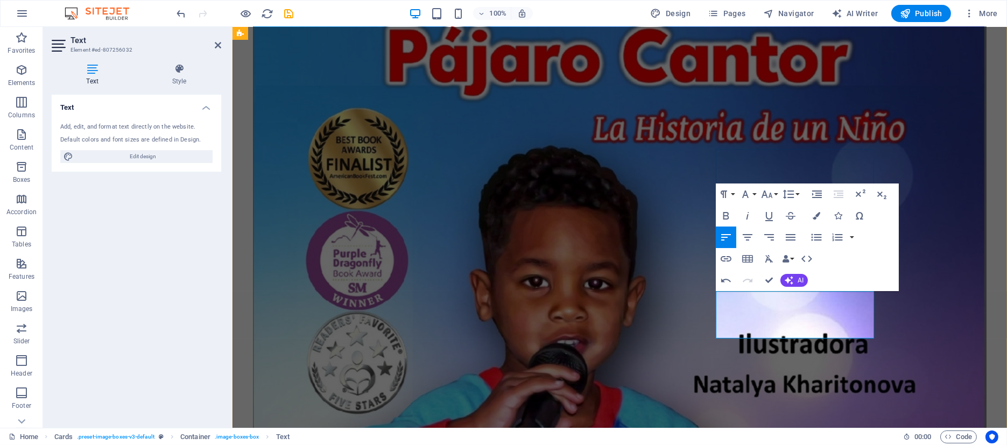
drag, startPoint x: 916, startPoint y: 284, endPoint x: 1107, endPoint y: 281, distance: 191.1
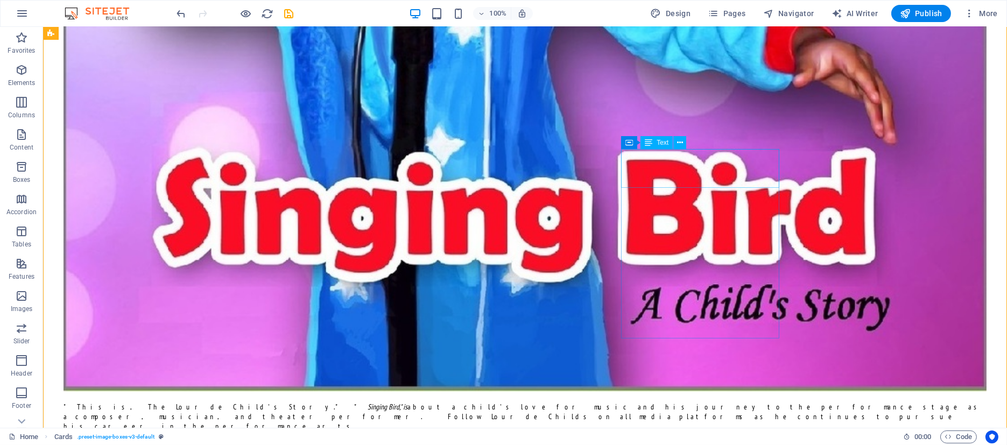
click at [663, 142] on span "Text" at bounding box center [663, 142] width 12 height 6
click at [663, 145] on span "Text" at bounding box center [663, 142] width 12 height 6
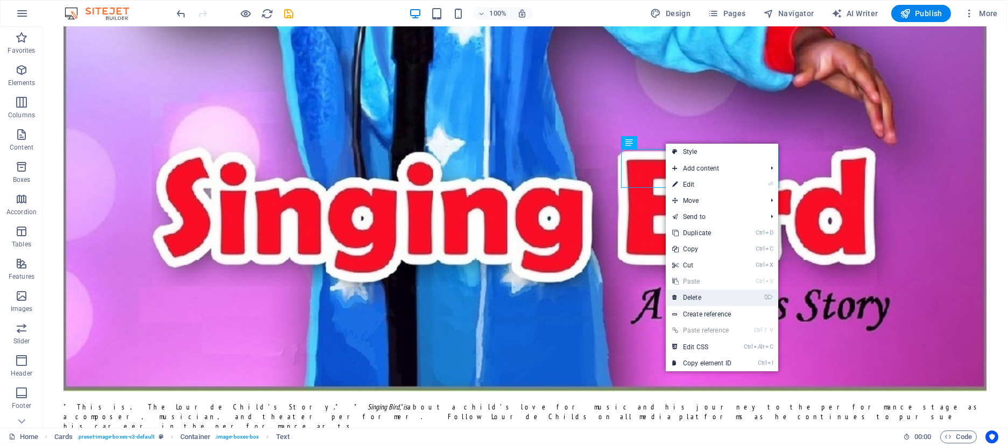
drag, startPoint x: 697, startPoint y: 299, endPoint x: 655, endPoint y: 263, distance: 55.8
click at [697, 299] on link "⌦ Delete" at bounding box center [702, 298] width 72 height 16
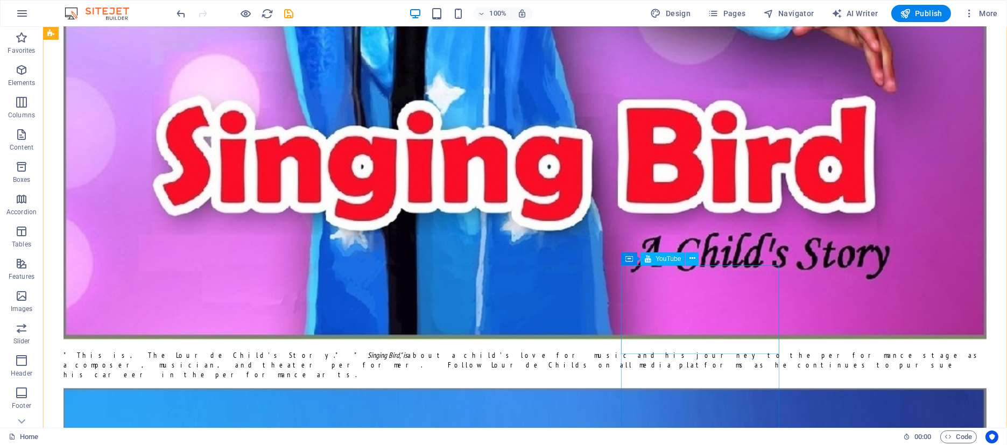
scroll to position [3567, 0]
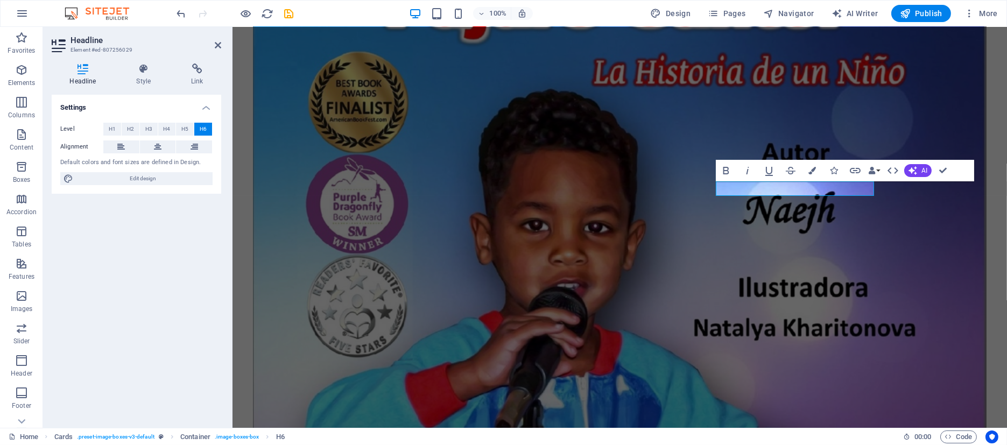
click at [189, 254] on div "Settings Level H1 H2 H3 H4 H5 H6 Alignment Default colors and font sizes are de…" at bounding box center [137, 257] width 170 height 325
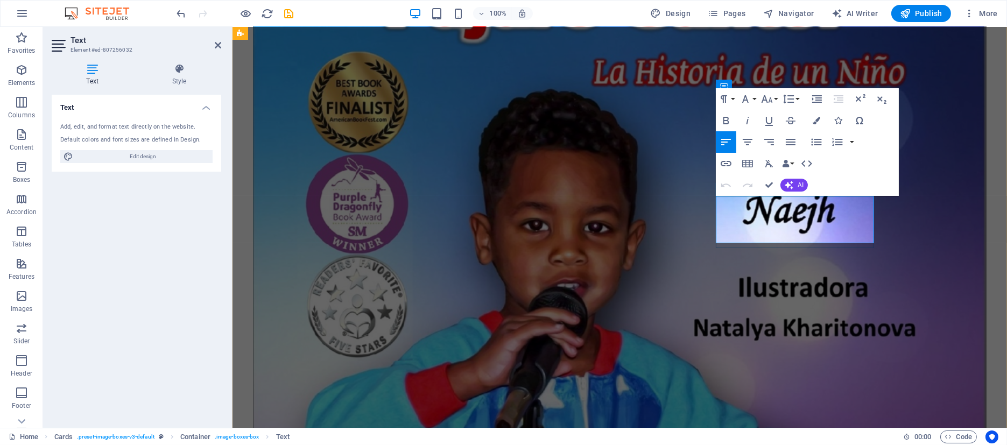
drag, startPoint x: 763, startPoint y: 229, endPoint x: 725, endPoint y: 198, distance: 49.3
copy p "[DATE]. T he student is being introduced to reoccurring sound-alike blends whic…"
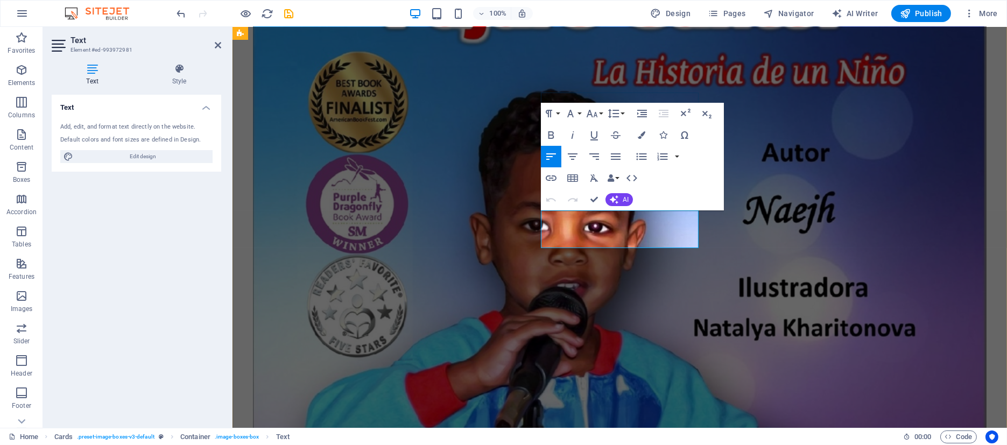
drag, startPoint x: 641, startPoint y: 226, endPoint x: 548, endPoint y: 216, distance: 94.2
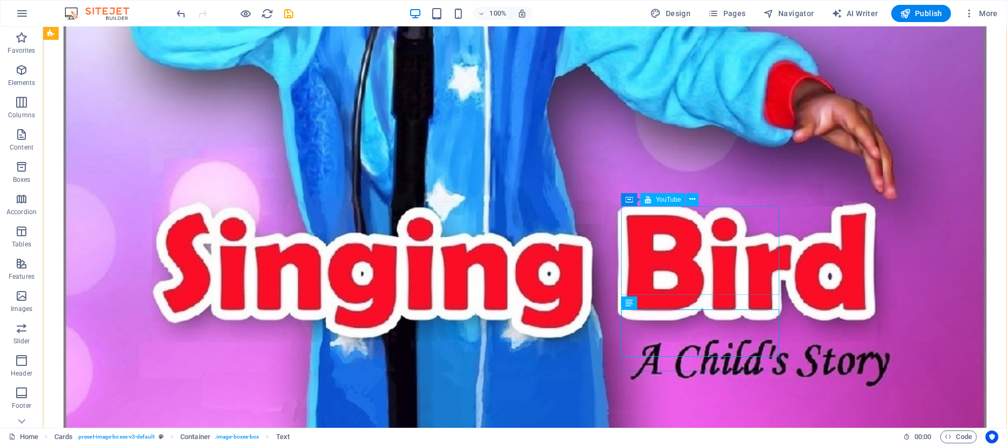
scroll to position [3454, 0]
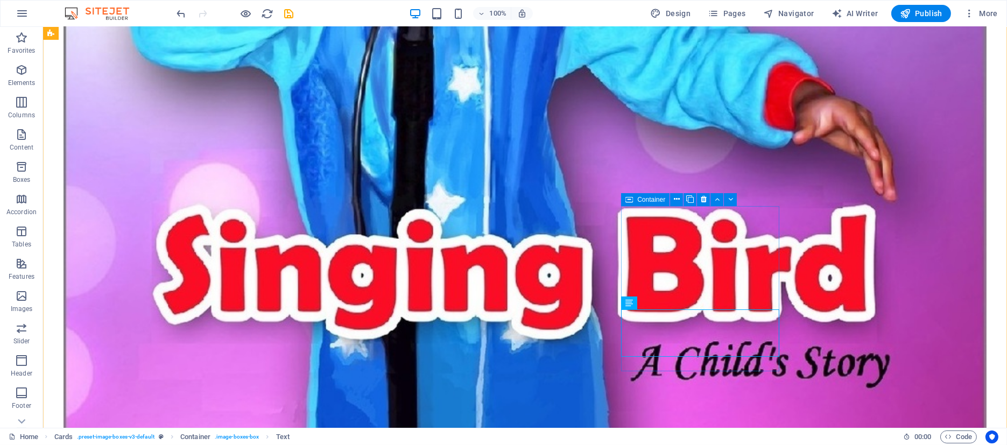
click at [631, 200] on icon at bounding box center [630, 199] width 8 height 13
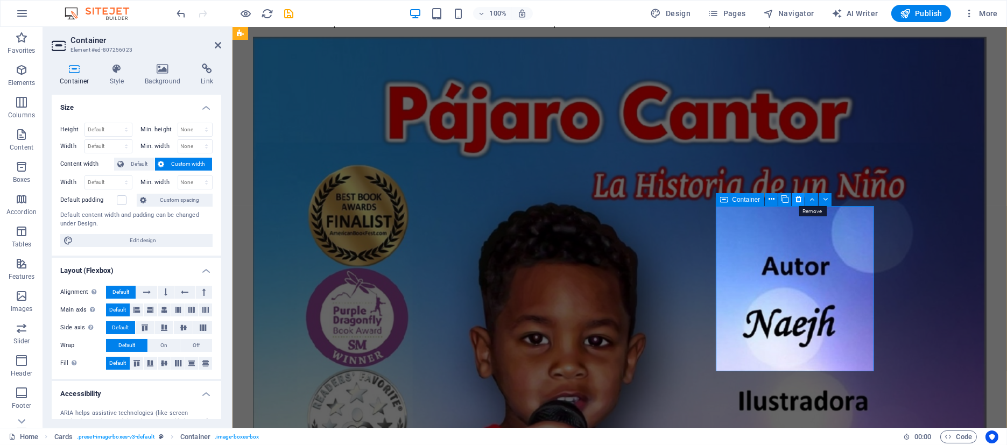
click at [799, 198] on icon at bounding box center [799, 199] width 6 height 11
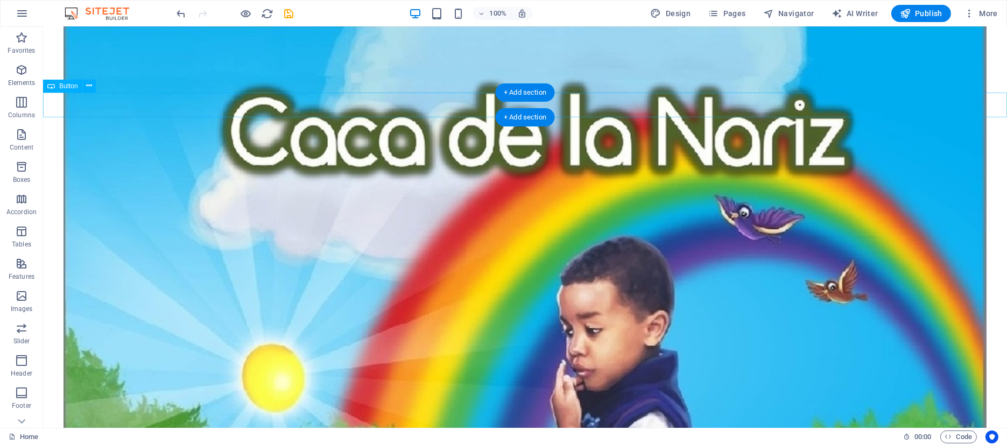
scroll to position [1930, 0]
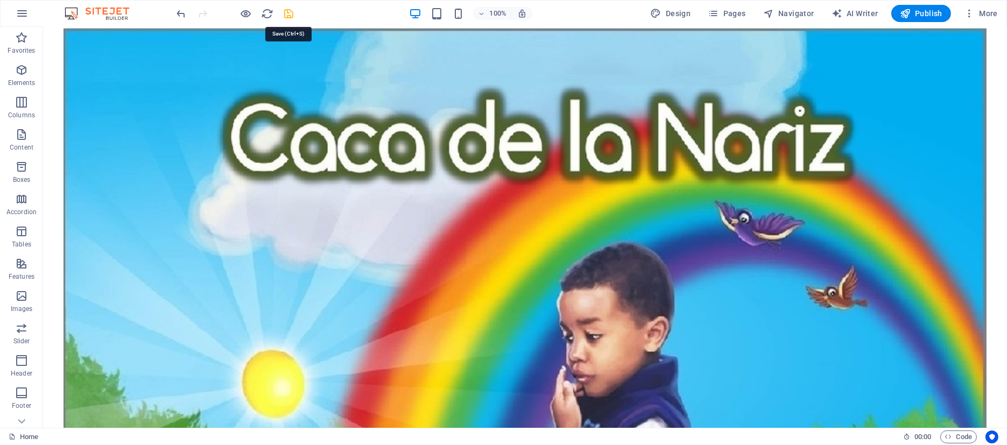
click at [289, 11] on icon "save" at bounding box center [289, 14] width 12 height 12
checkbox input "false"
click at [928, 14] on span "Publish" at bounding box center [921, 13] width 43 height 11
